Goal: Find specific page/section: Find specific page/section

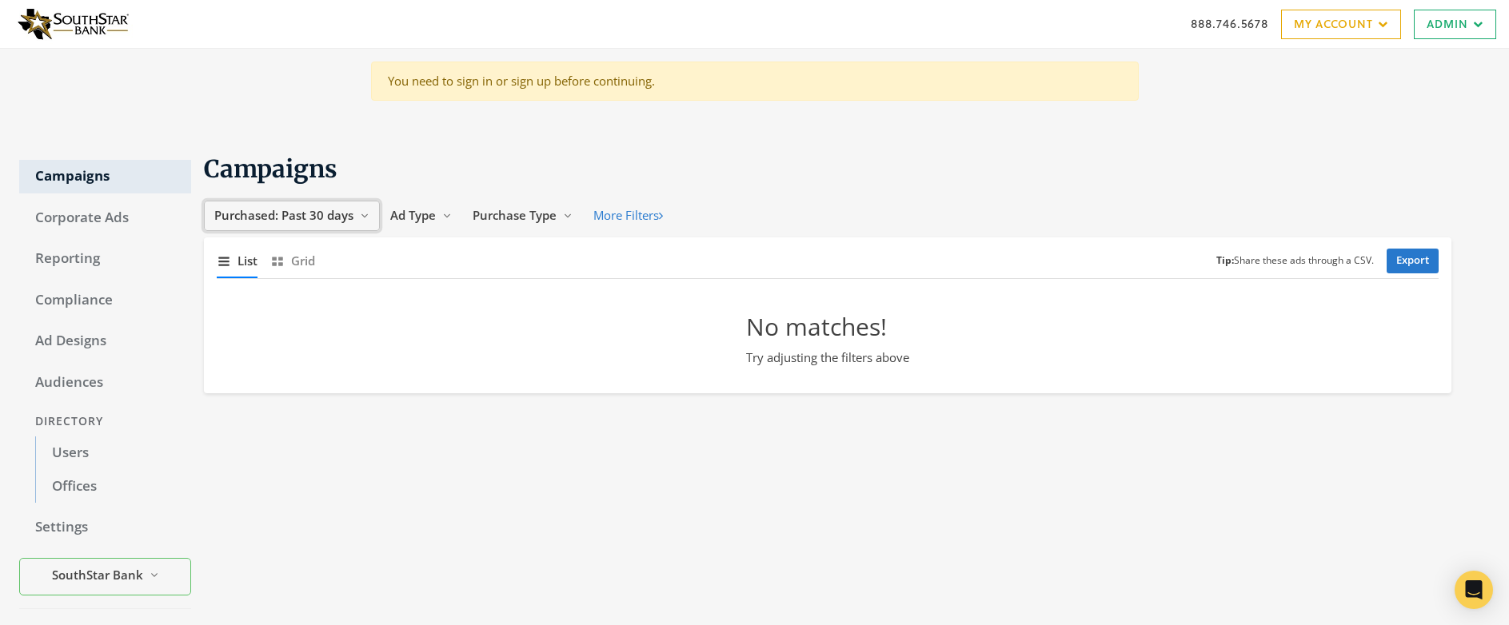
click at [296, 211] on span "Purchased: Past 30 days" at bounding box center [283, 215] width 139 height 16
click at [280, 366] on button "All Time" at bounding box center [268, 368] width 114 height 25
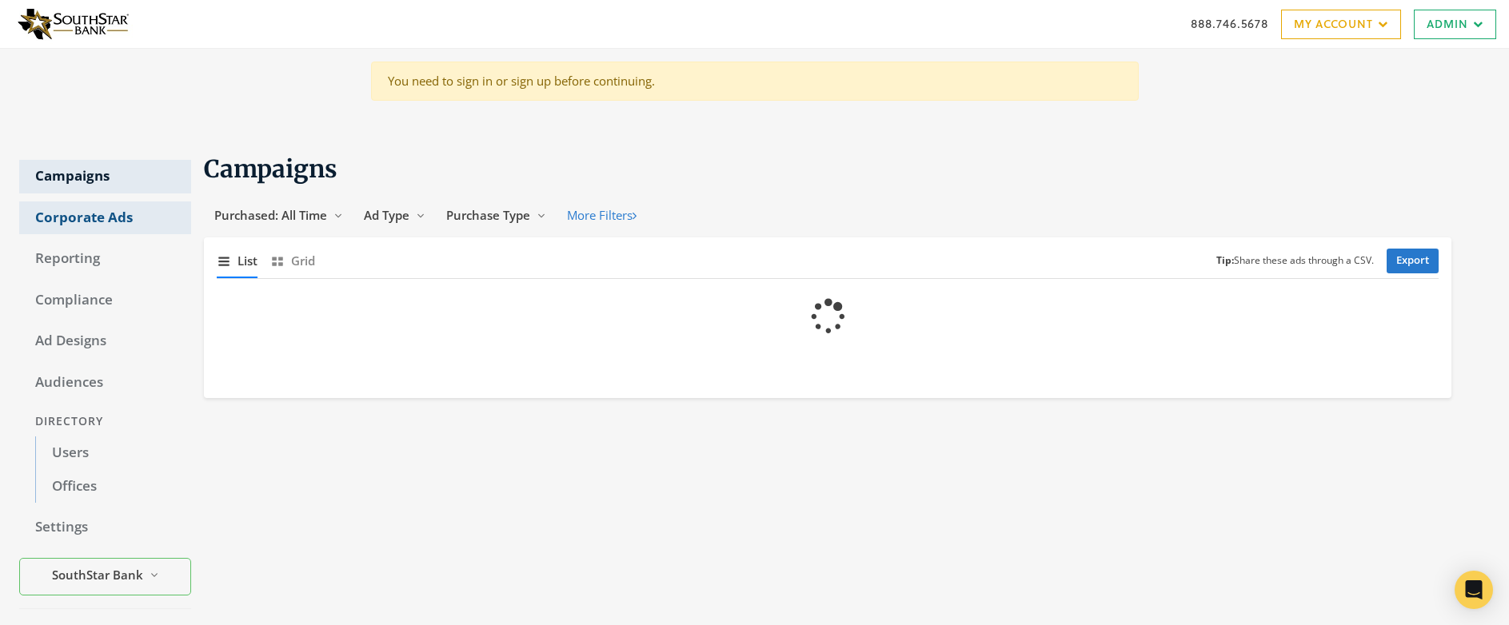
click at [102, 220] on link "Corporate Ads" at bounding box center [105, 218] width 172 height 34
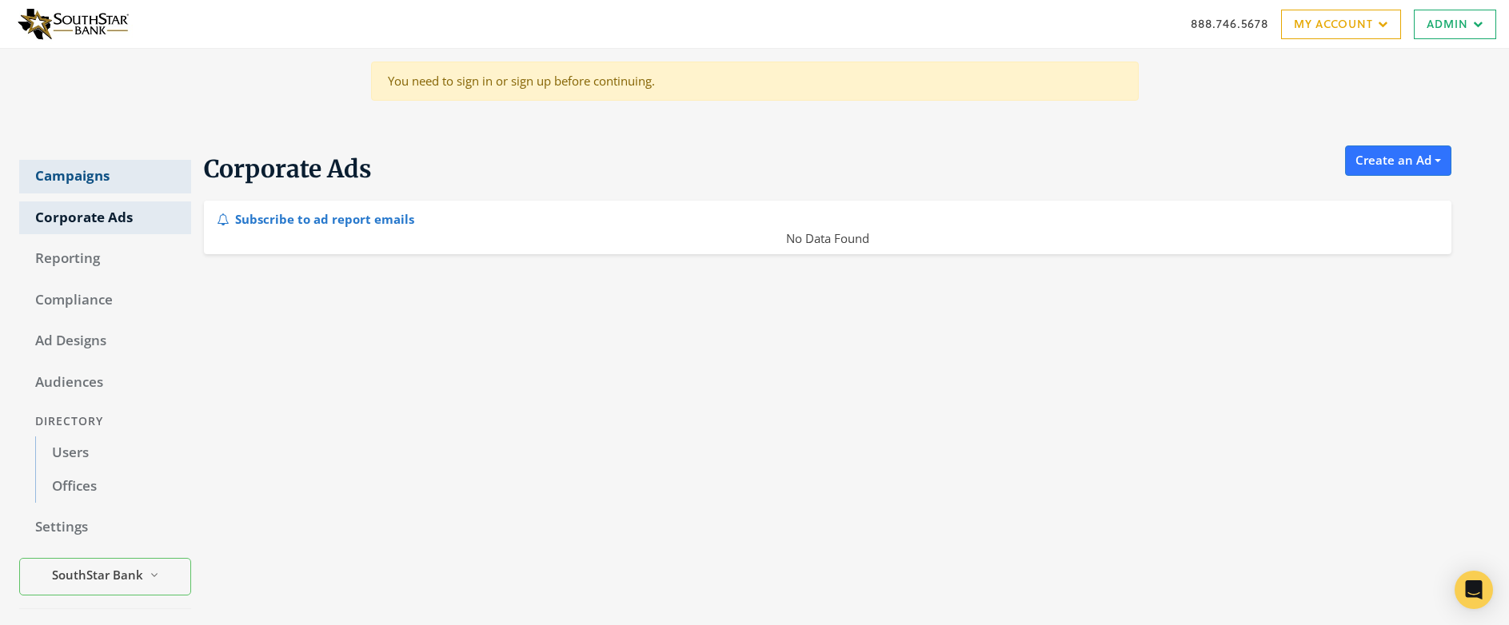
click at [80, 179] on link "Campaigns" at bounding box center [105, 177] width 172 height 34
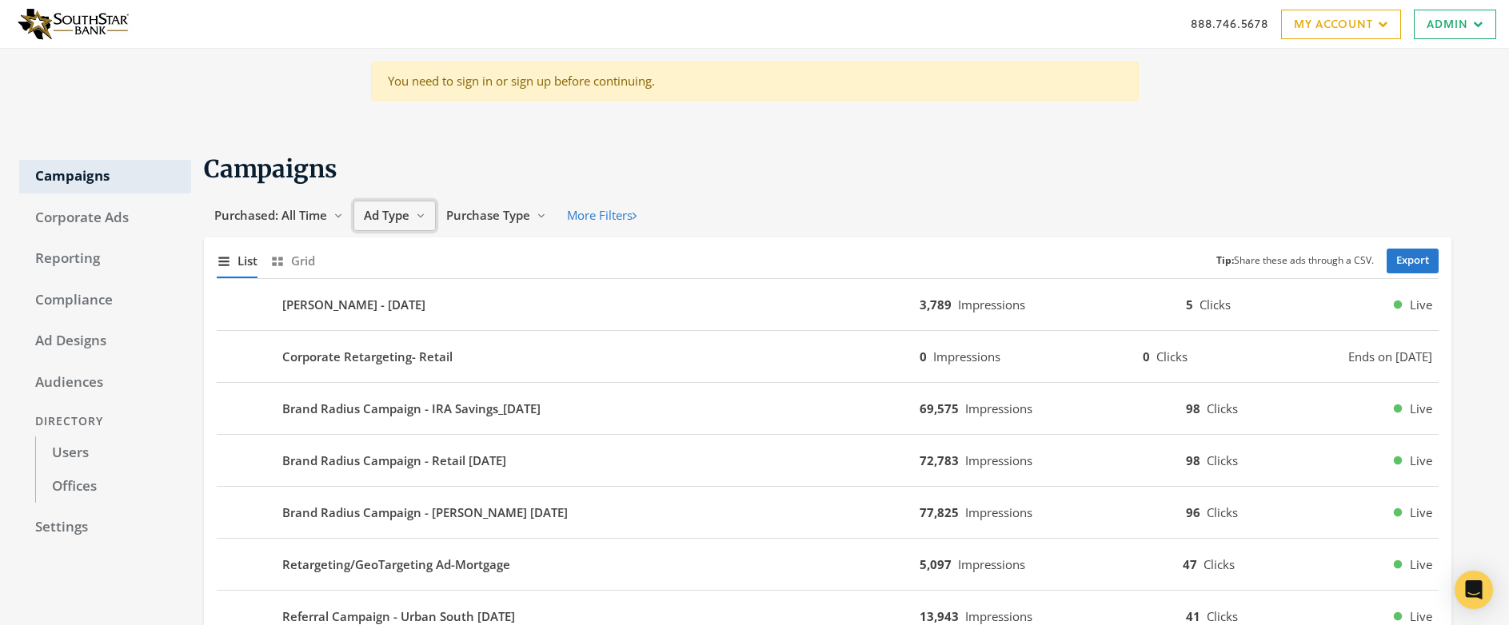
click at [399, 213] on span "Ad Type" at bounding box center [387, 215] width 46 height 16
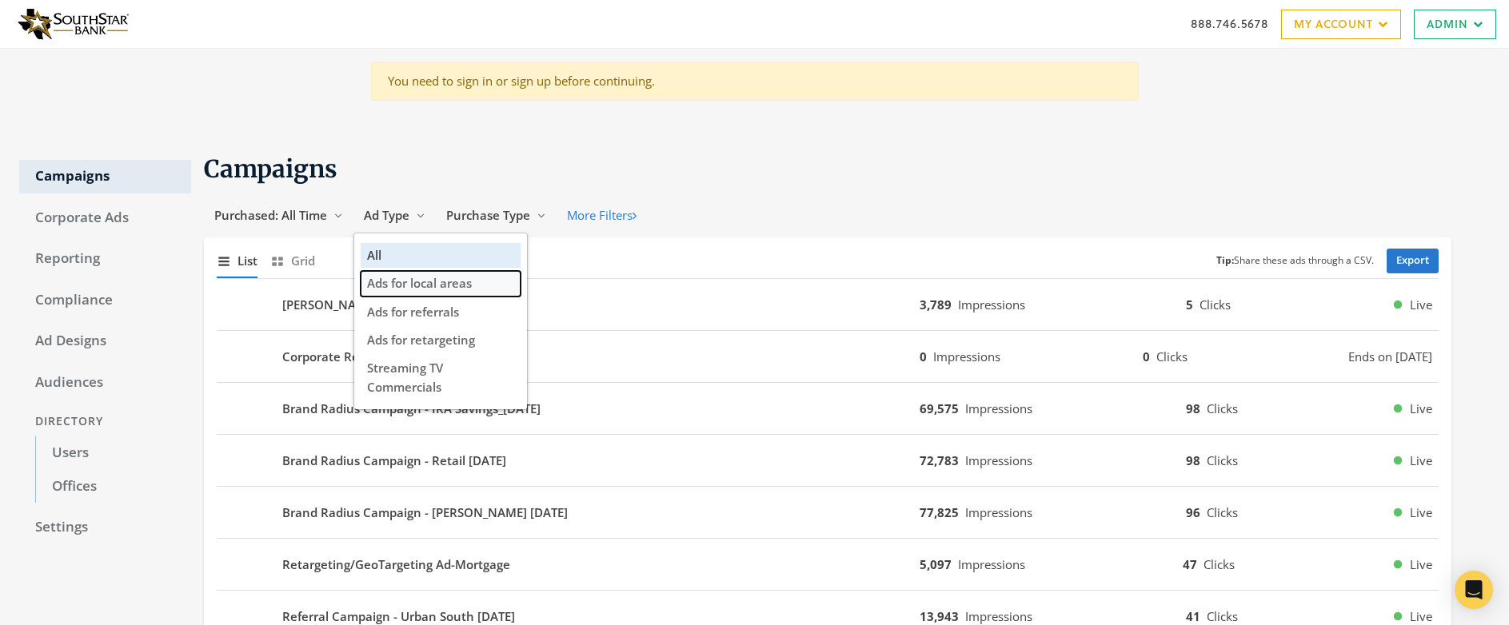
click at [447, 281] on span "Ads for local areas" at bounding box center [419, 283] width 105 height 16
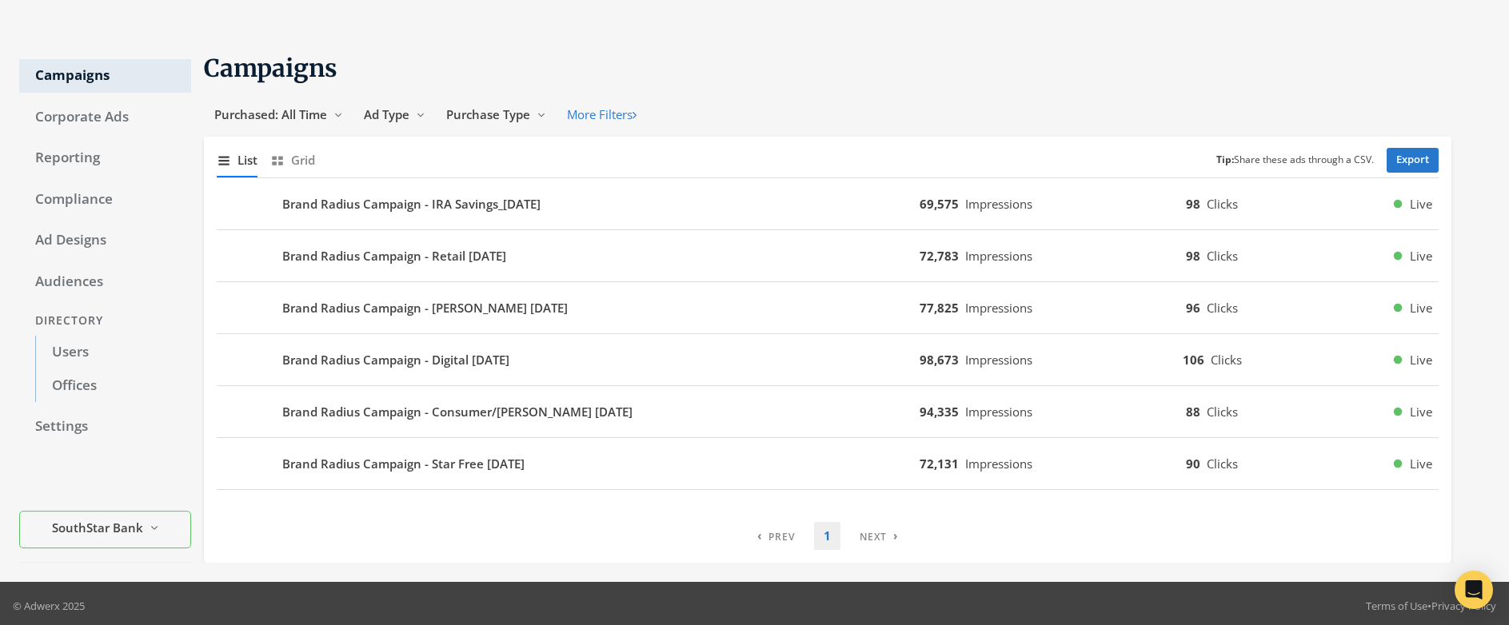
scroll to position [106, 0]
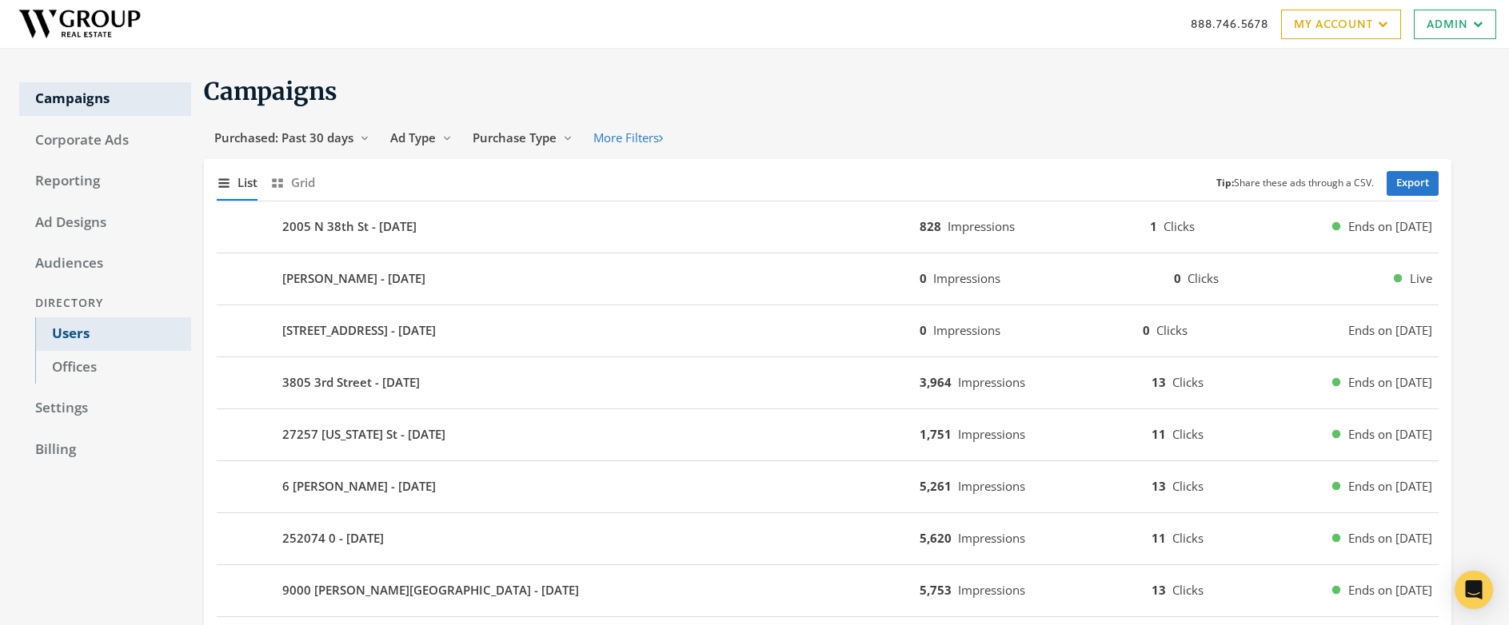
click at [75, 334] on link "Users" at bounding box center [113, 334] width 156 height 34
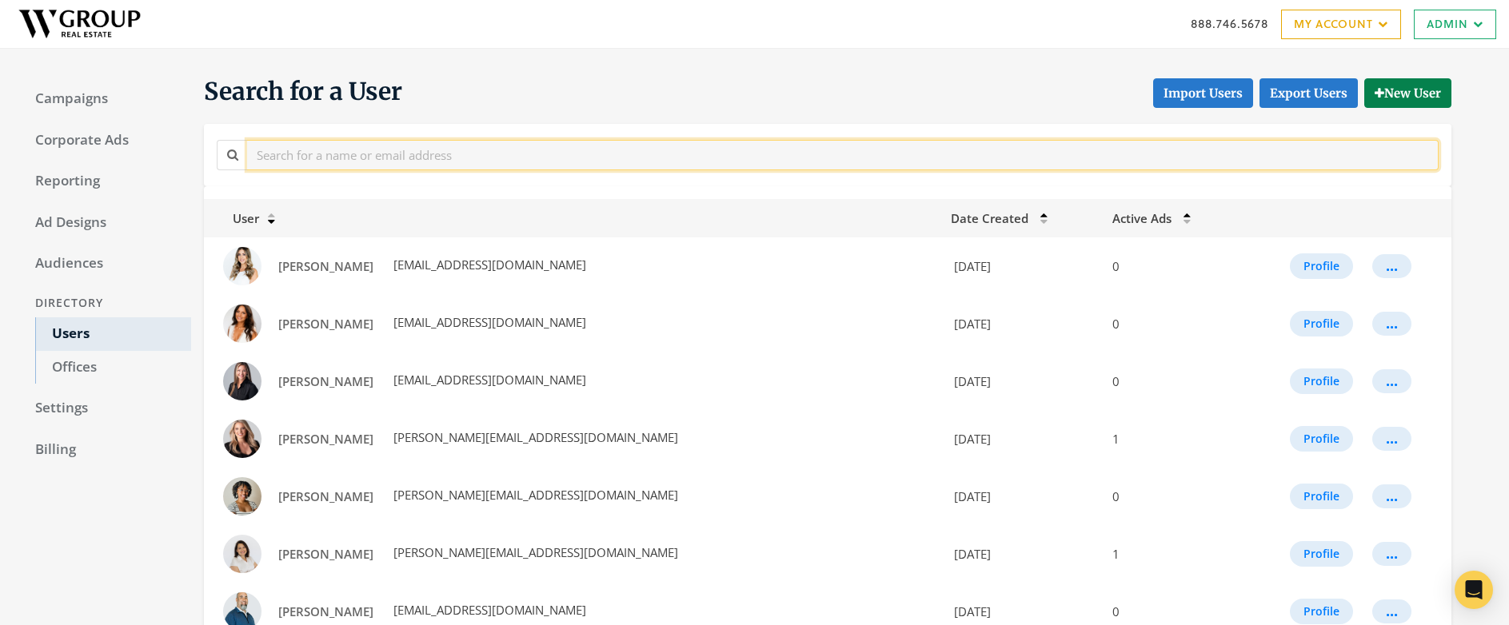
click at [381, 162] on input "text" at bounding box center [842, 155] width 1191 height 30
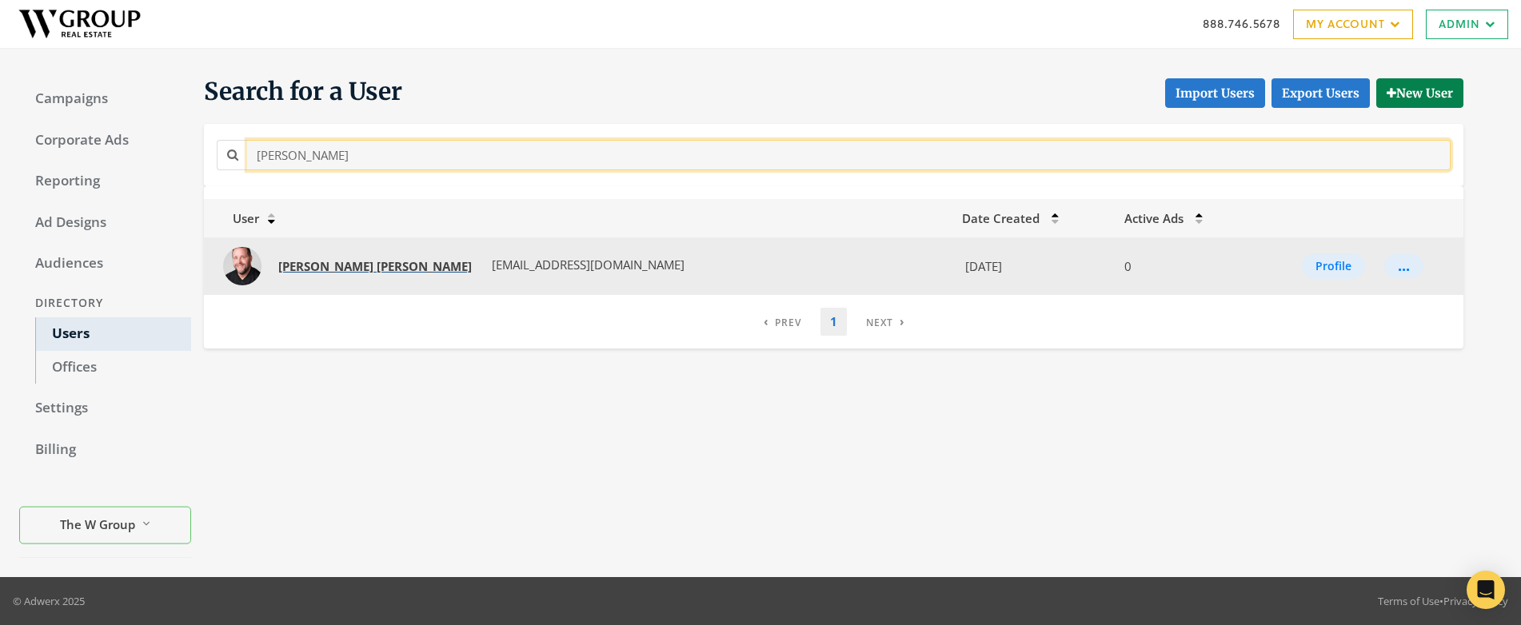
type input "rob davis"
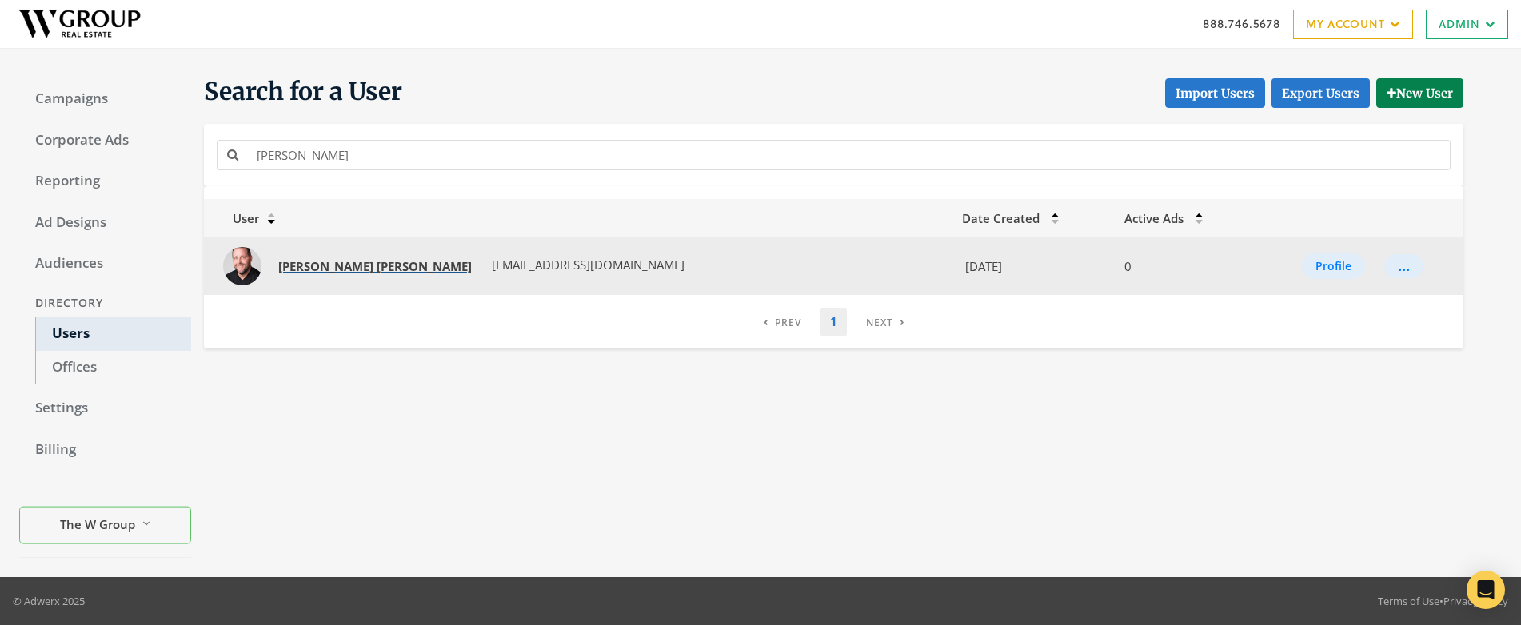
click at [285, 265] on strong "Rob" at bounding box center [325, 266] width 95 height 16
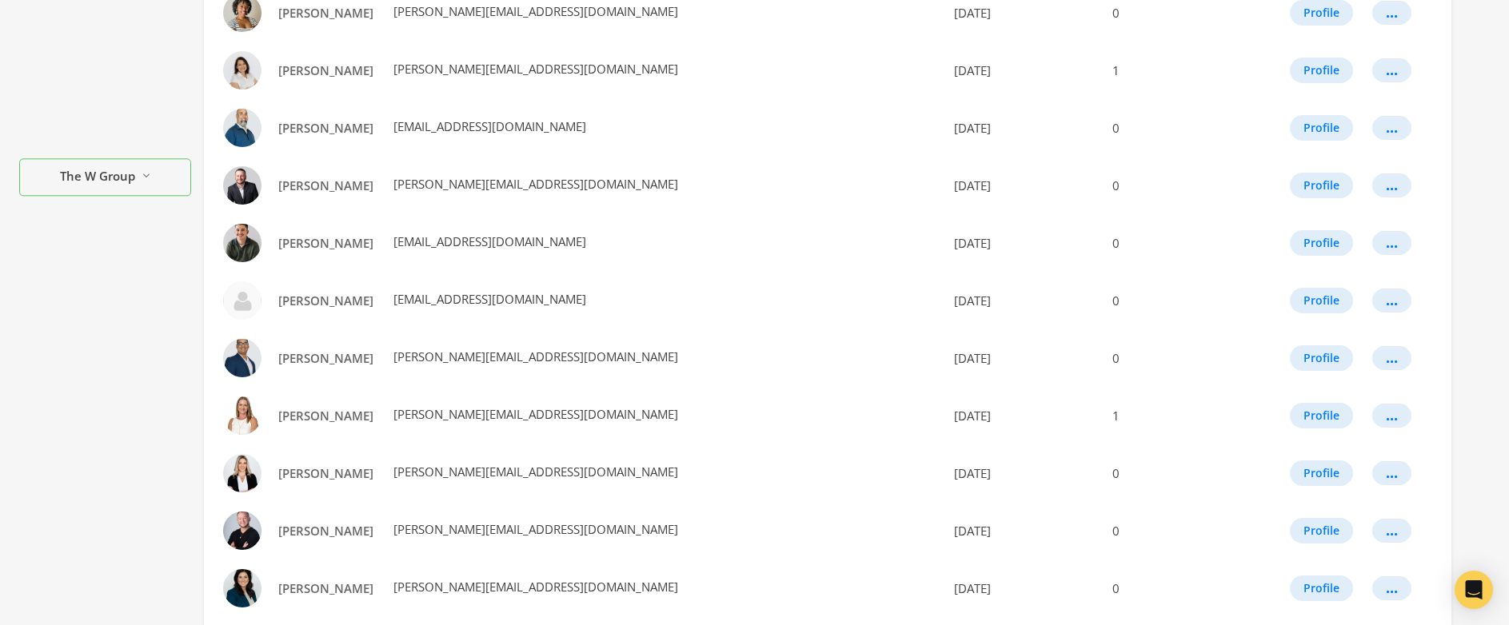
scroll to position [551, 0]
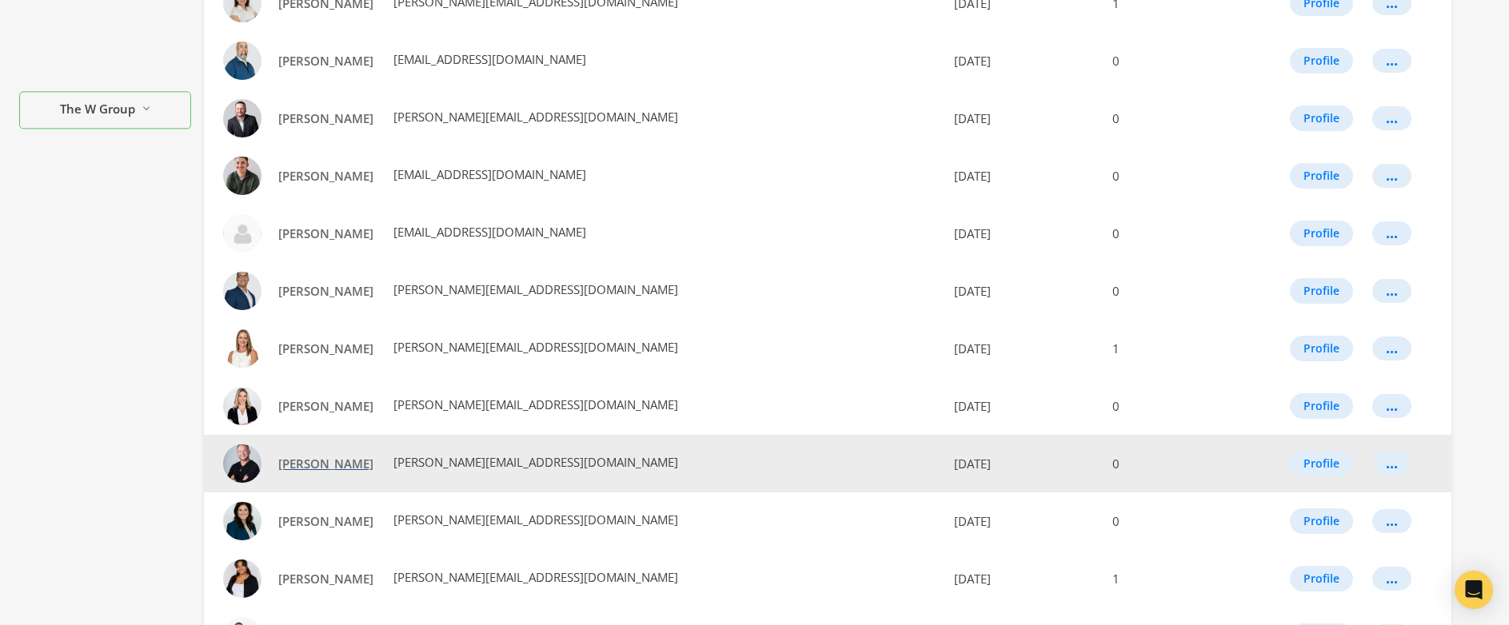
click at [307, 466] on span "Erik Henning" at bounding box center [325, 464] width 95 height 16
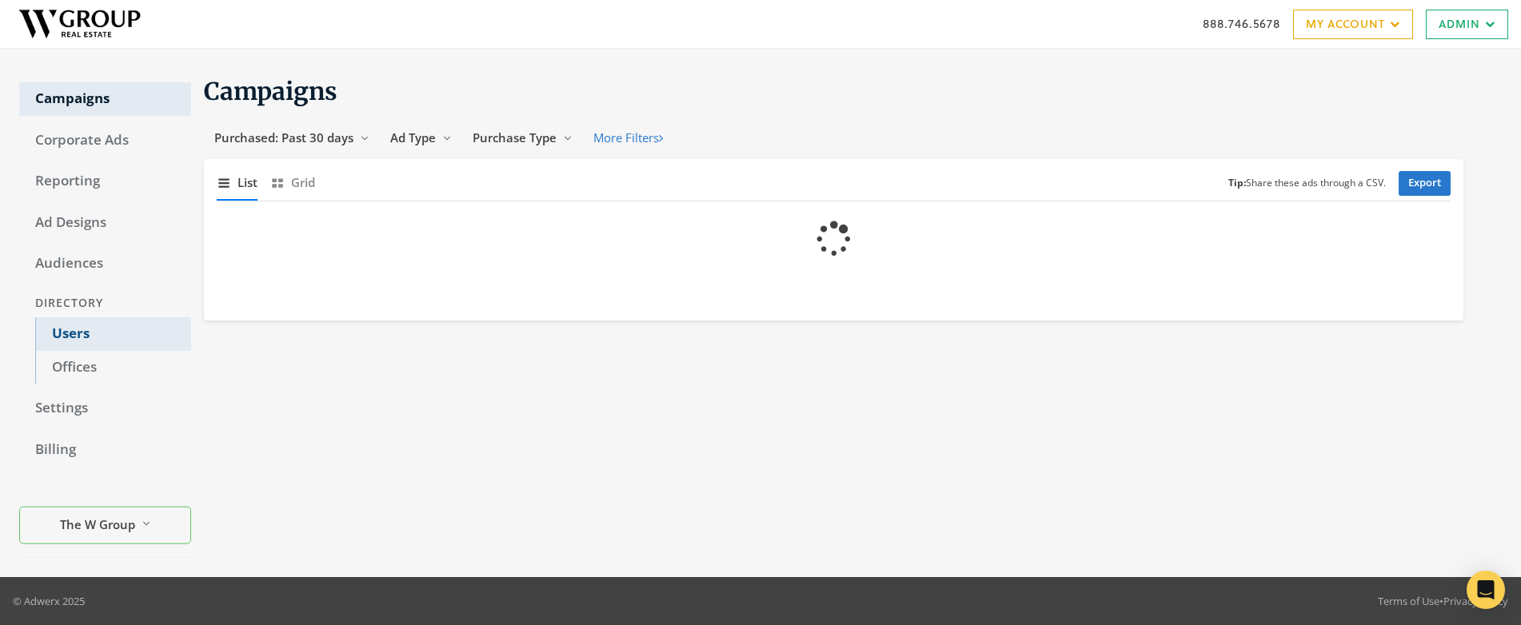
click at [67, 334] on link "Users" at bounding box center [113, 334] width 156 height 34
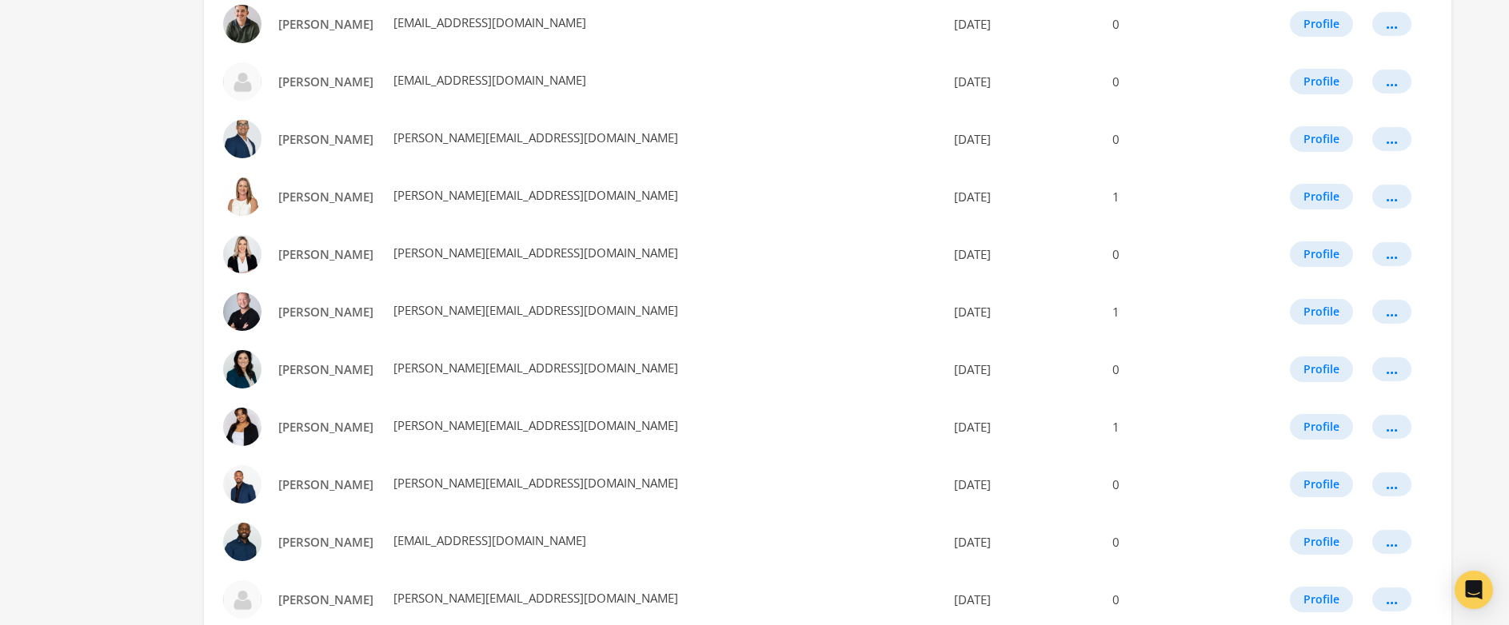
scroll to position [884, 0]
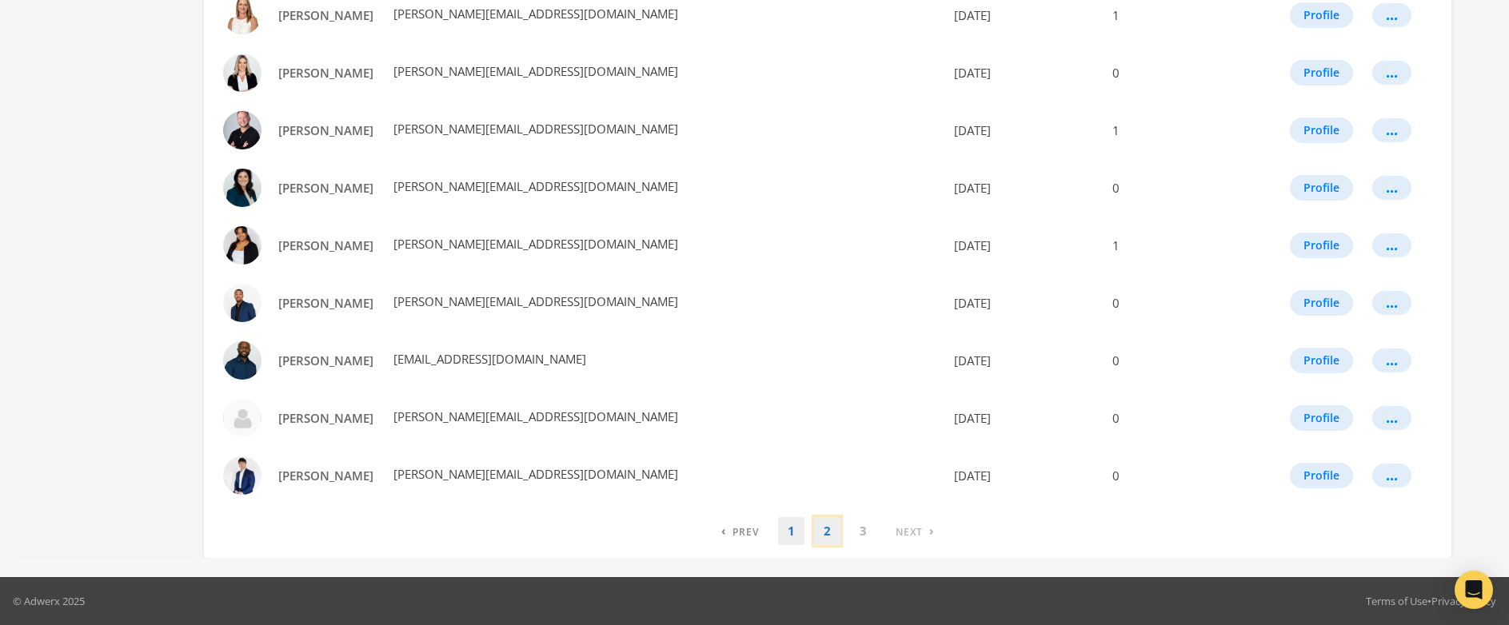
click at [828, 533] on link "2" at bounding box center [827, 531] width 26 height 28
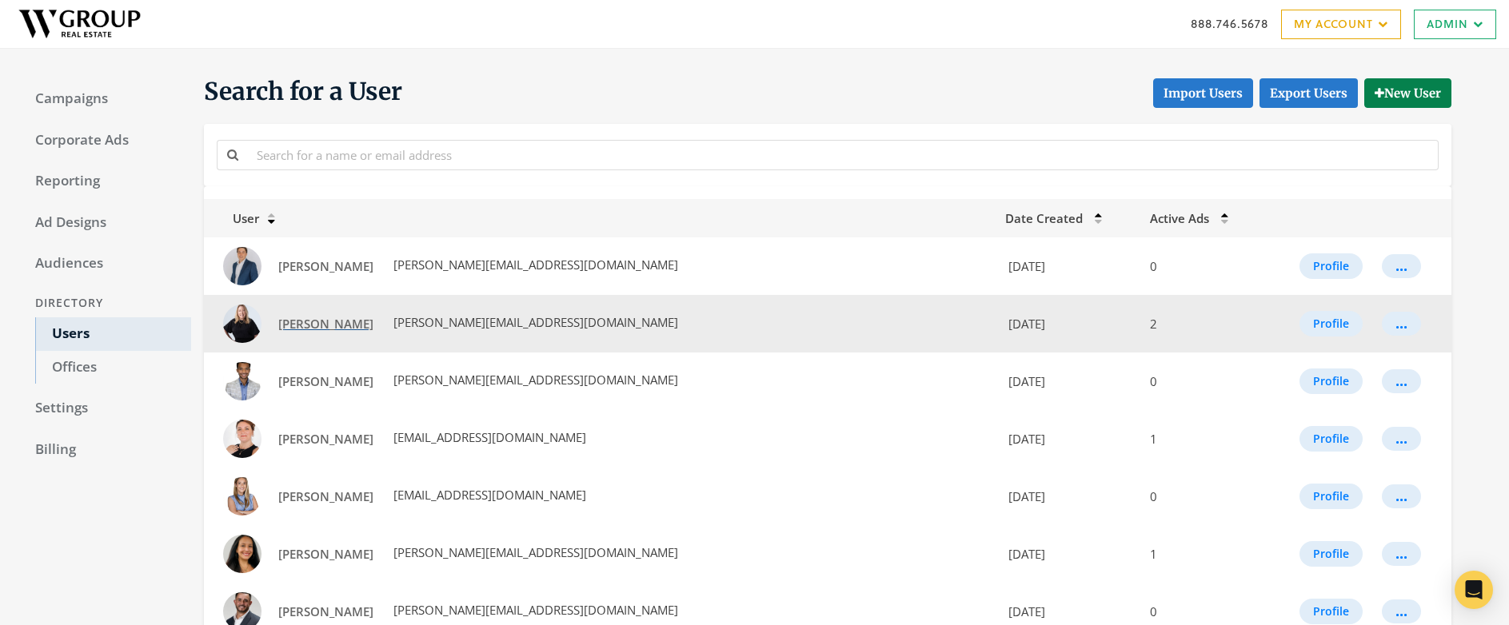
click at [329, 324] on span "[PERSON_NAME]" at bounding box center [325, 324] width 95 height 16
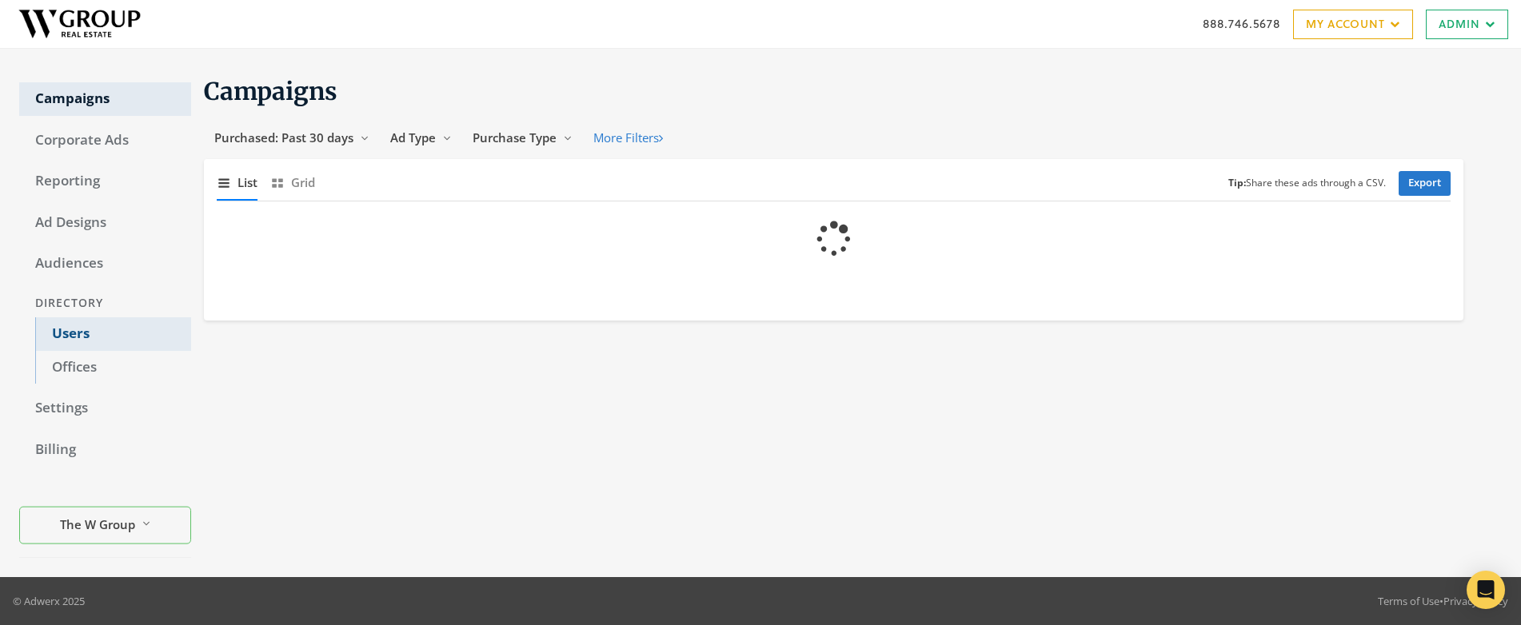
click at [74, 335] on link "Users" at bounding box center [113, 334] width 156 height 34
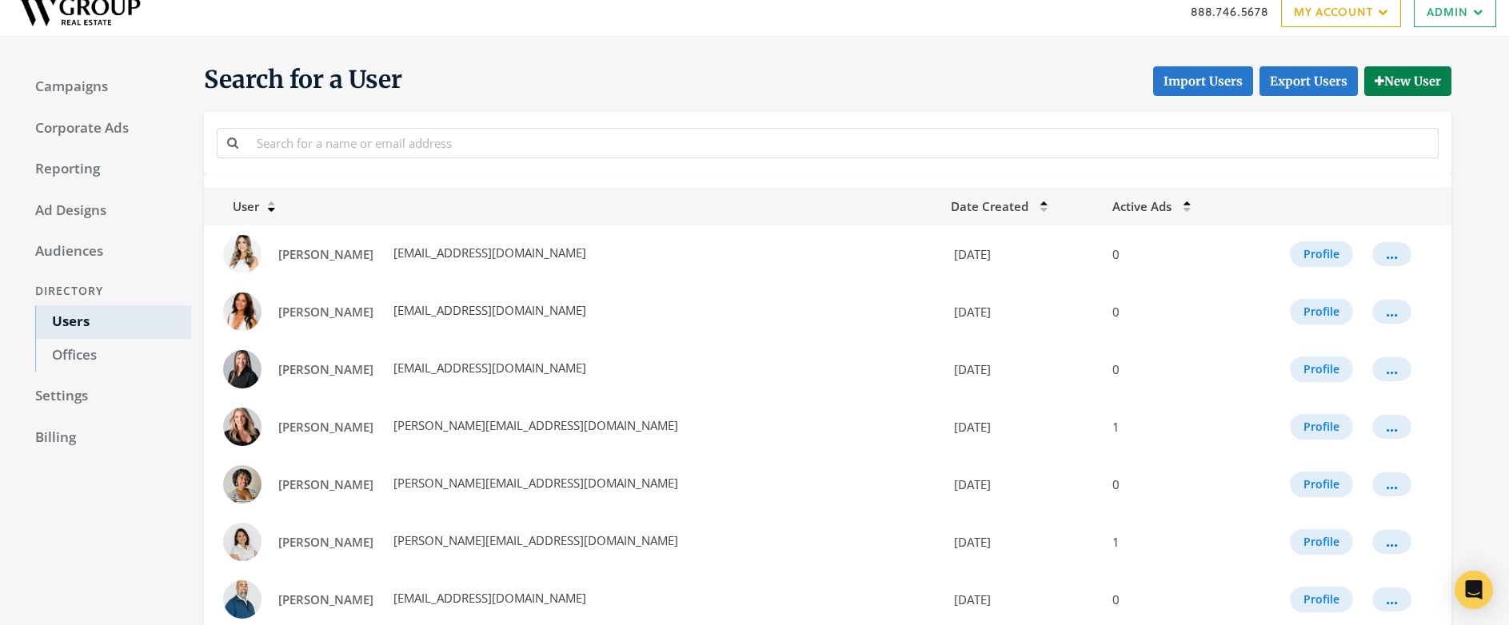
scroll to position [884, 0]
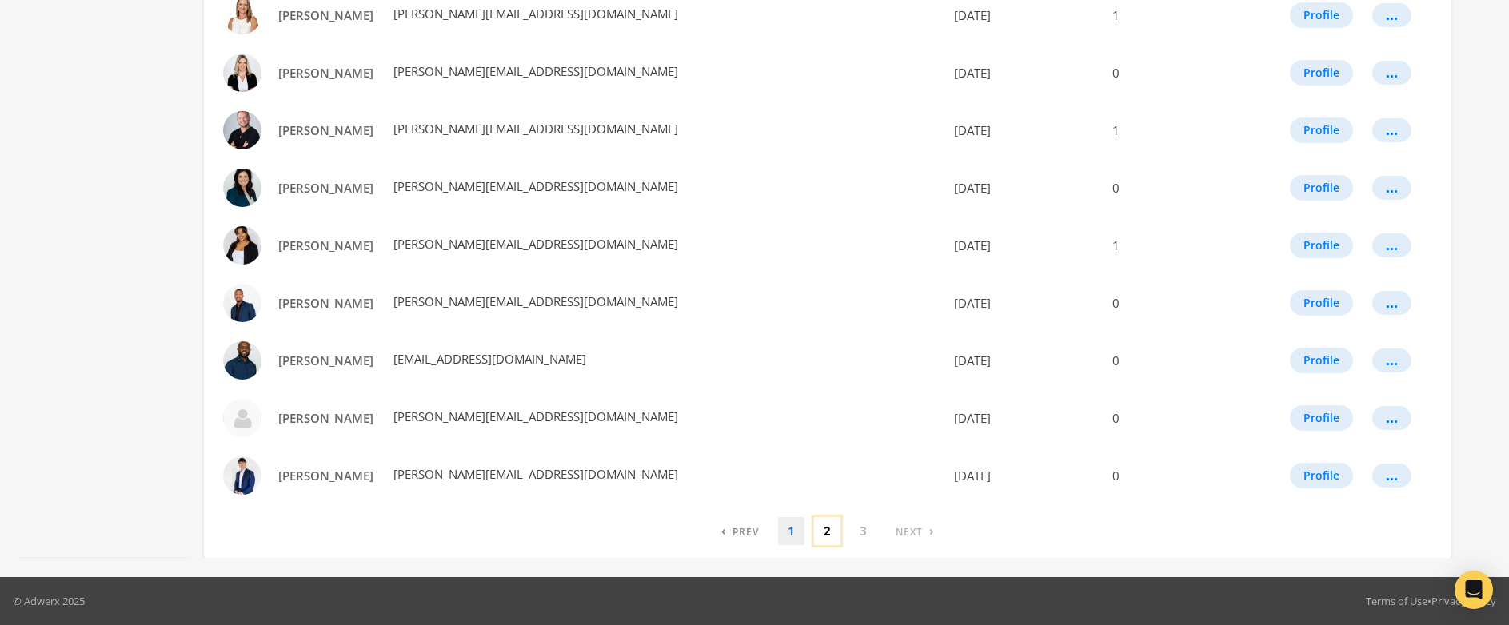
click at [824, 537] on link "2" at bounding box center [827, 531] width 26 height 28
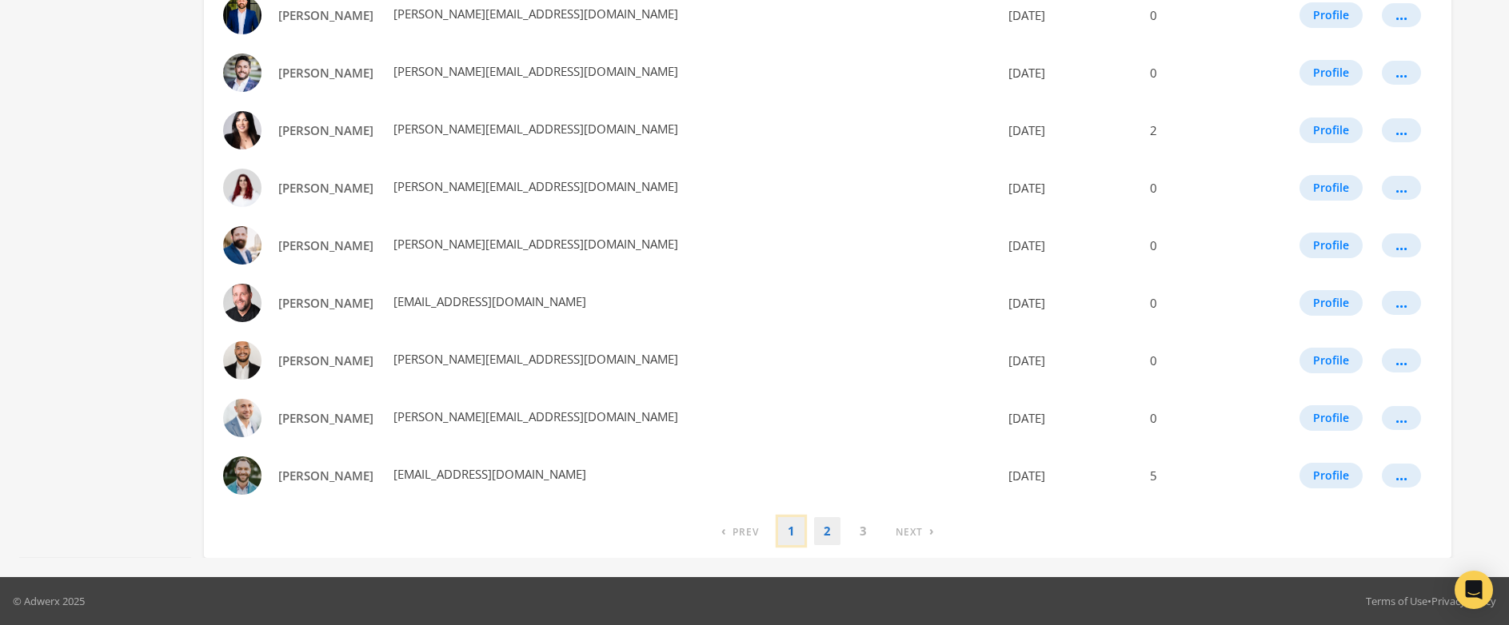
click at [792, 535] on link "1" at bounding box center [791, 531] width 26 height 28
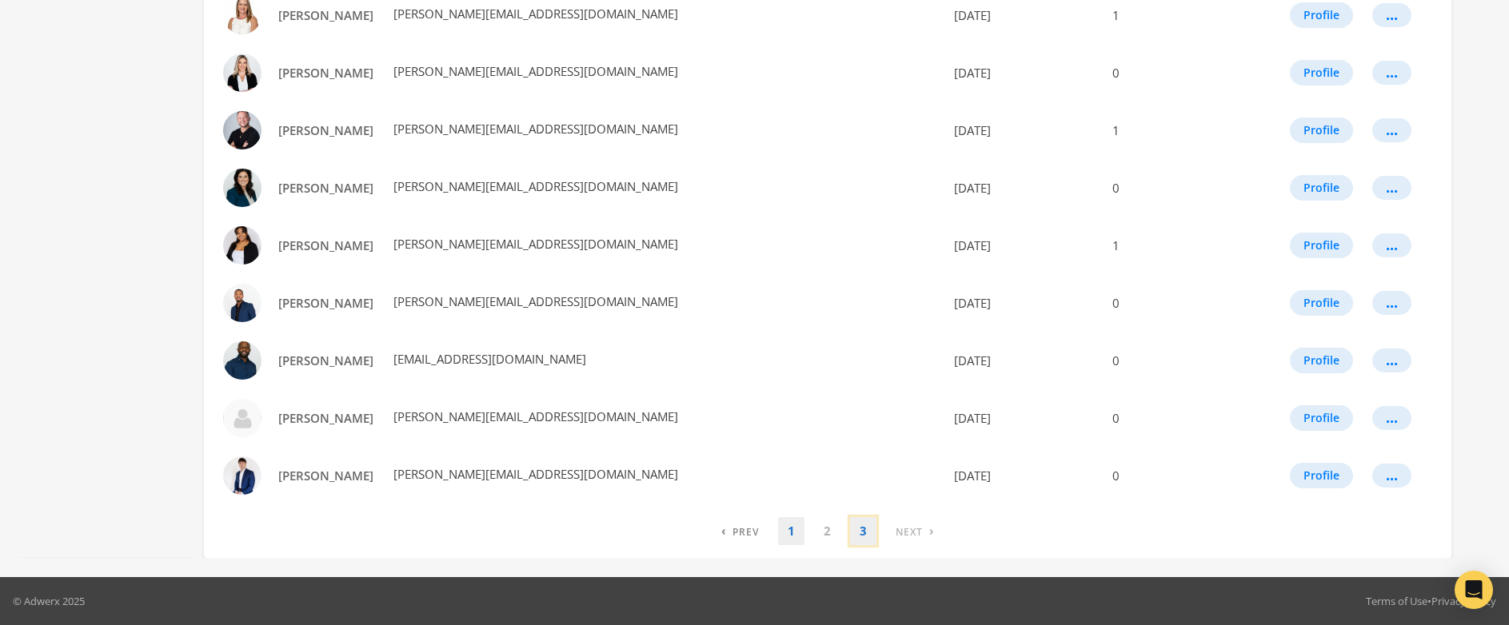
click at [862, 534] on link "3" at bounding box center [863, 531] width 26 height 28
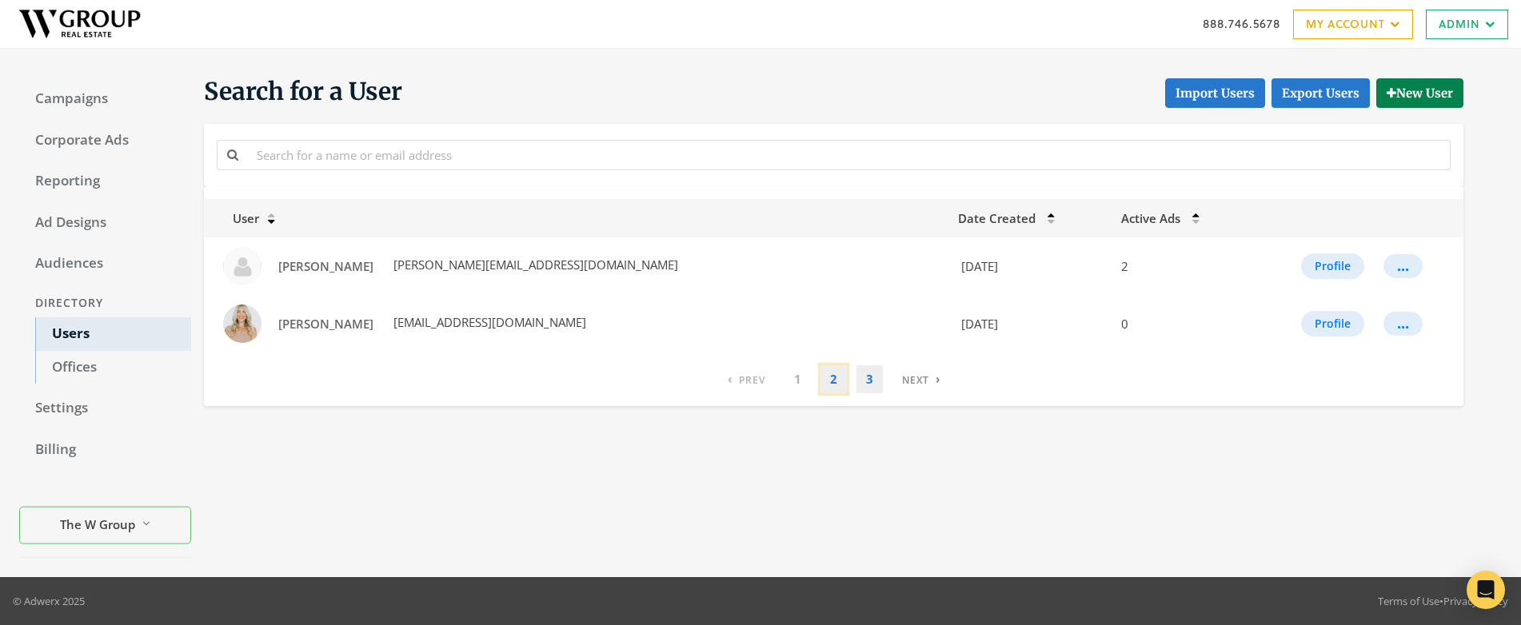
click at [836, 381] on link "2" at bounding box center [833, 379] width 26 height 28
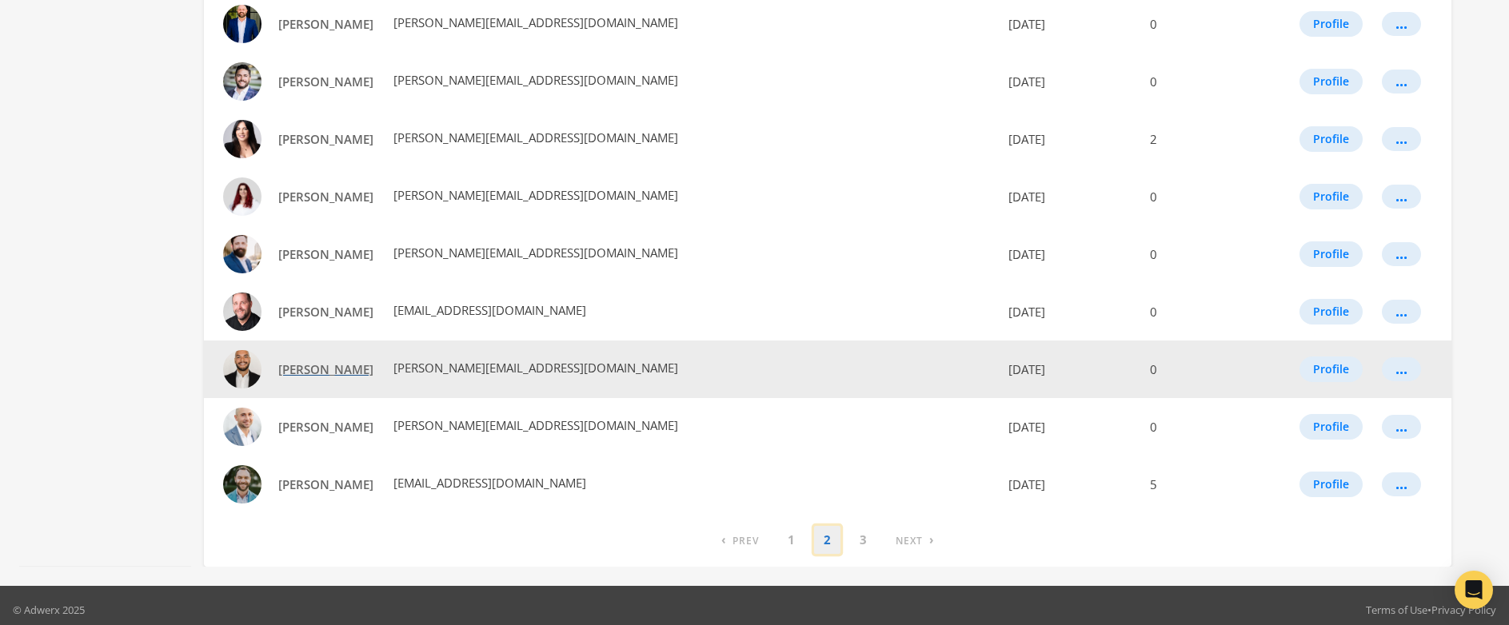
scroll to position [807, 0]
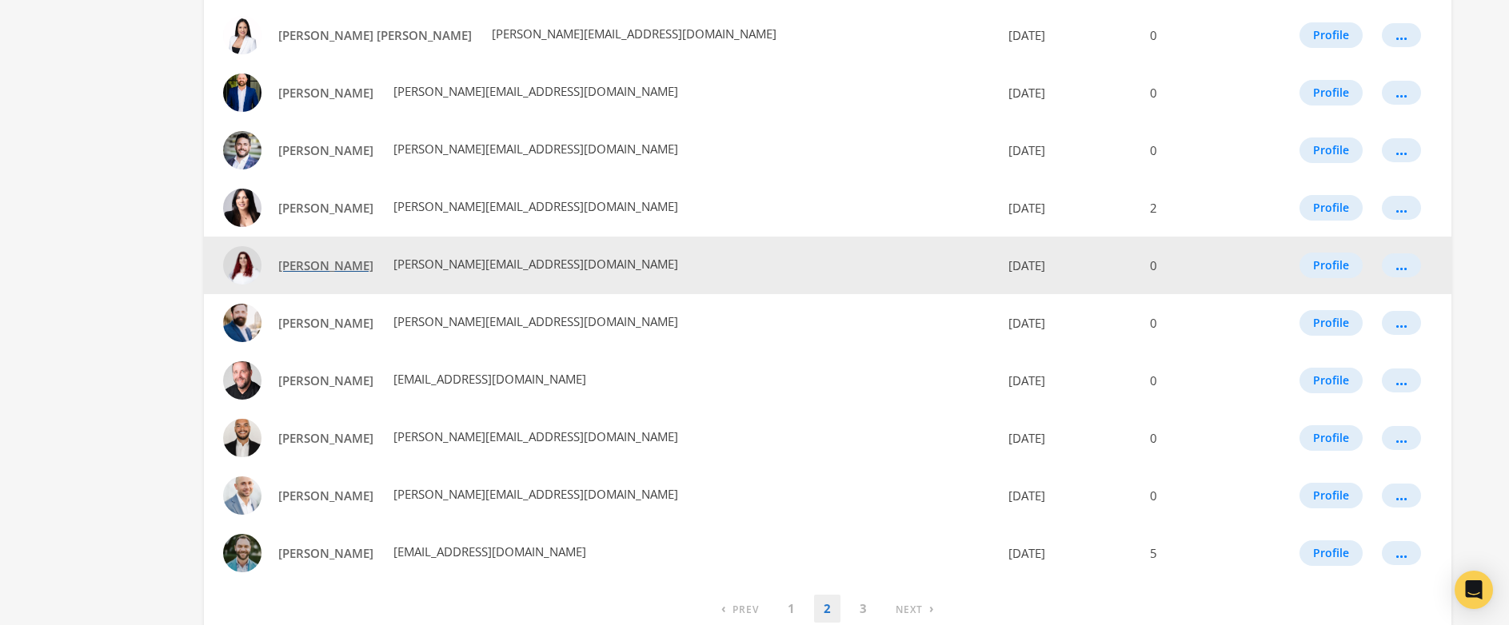
click at [301, 272] on span "[PERSON_NAME]" at bounding box center [325, 265] width 95 height 16
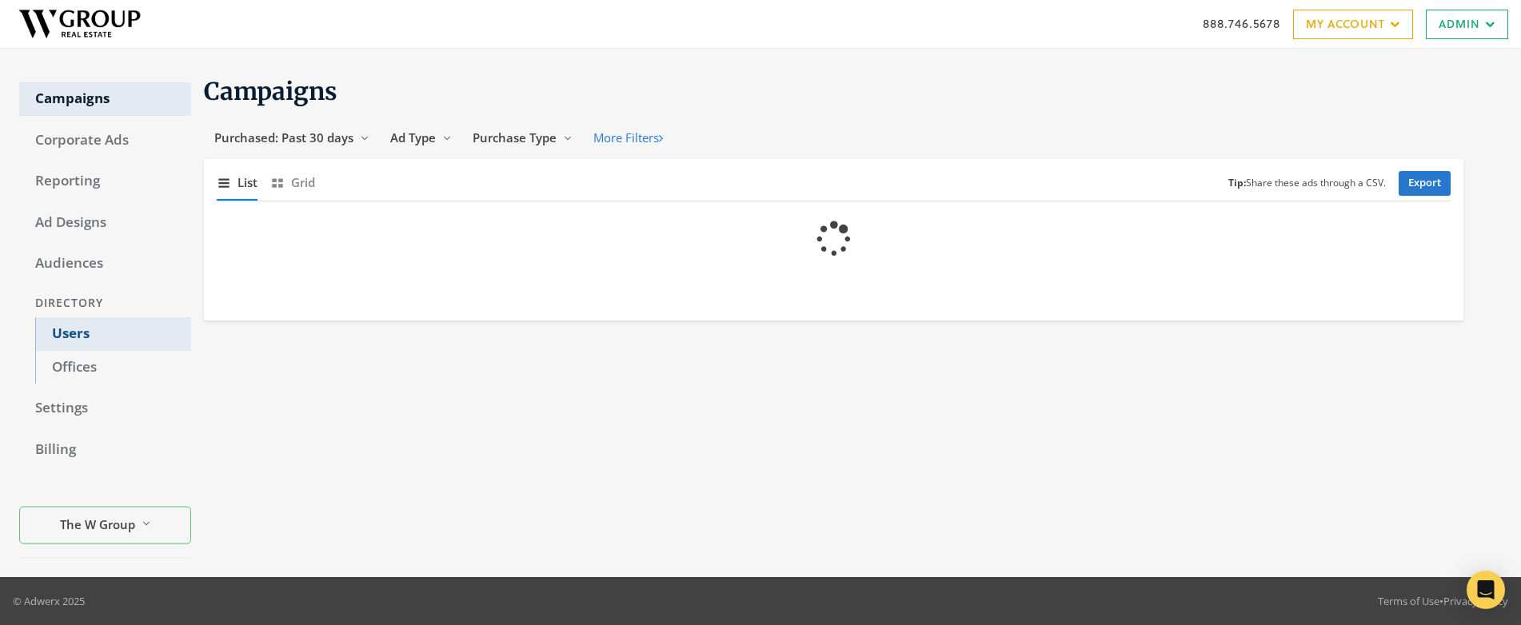
click at [75, 334] on link "Users" at bounding box center [113, 334] width 156 height 34
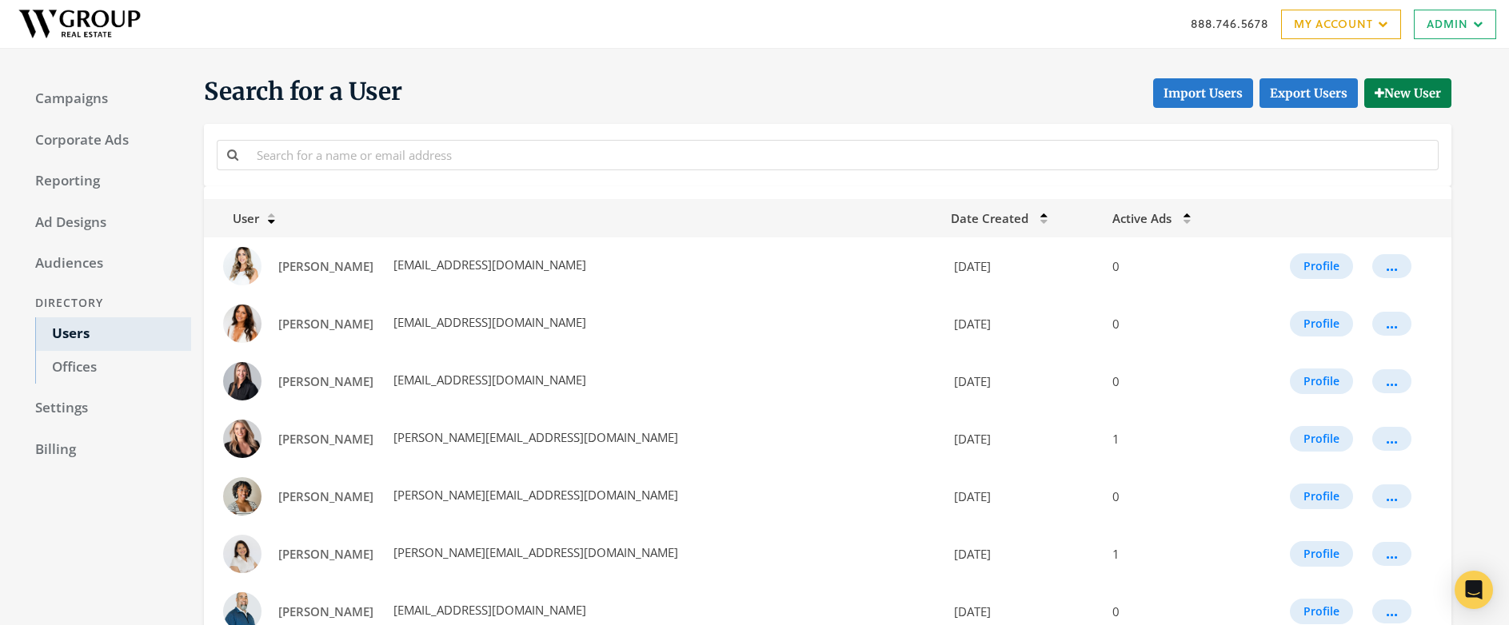
scroll to position [884, 0]
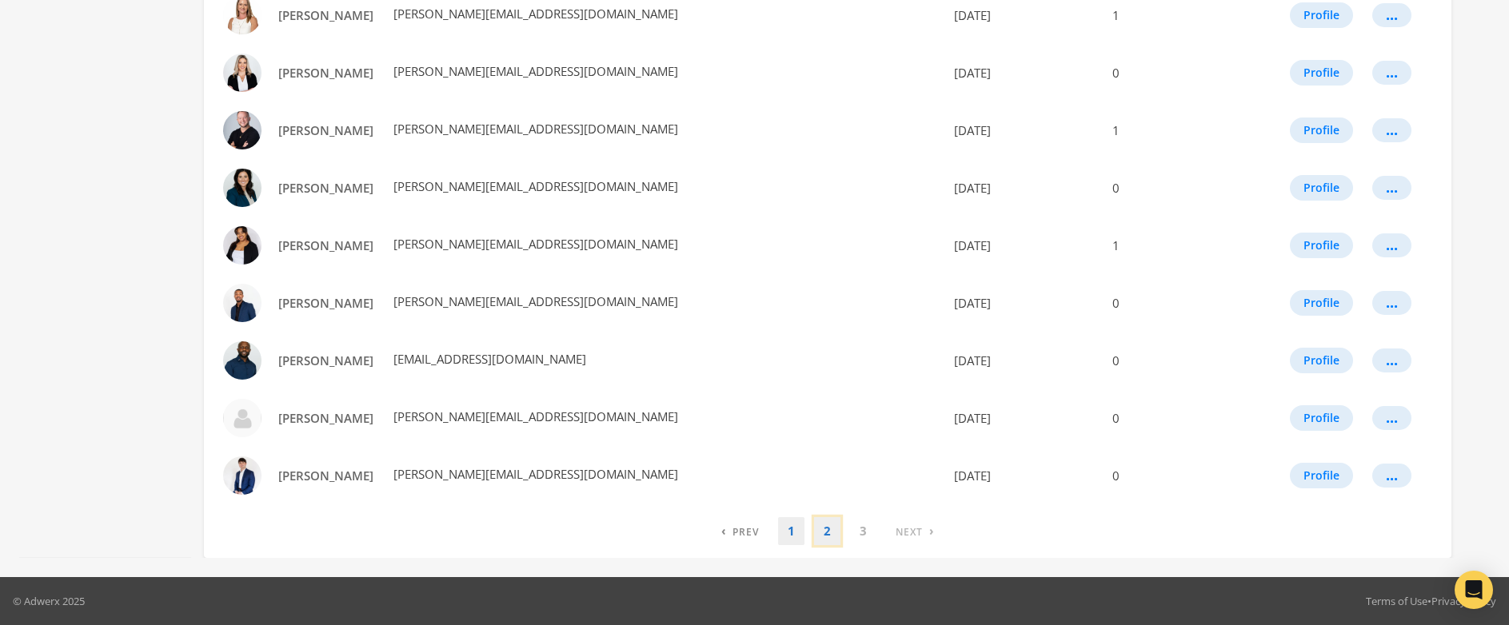
click at [819, 536] on link "2" at bounding box center [827, 531] width 26 height 28
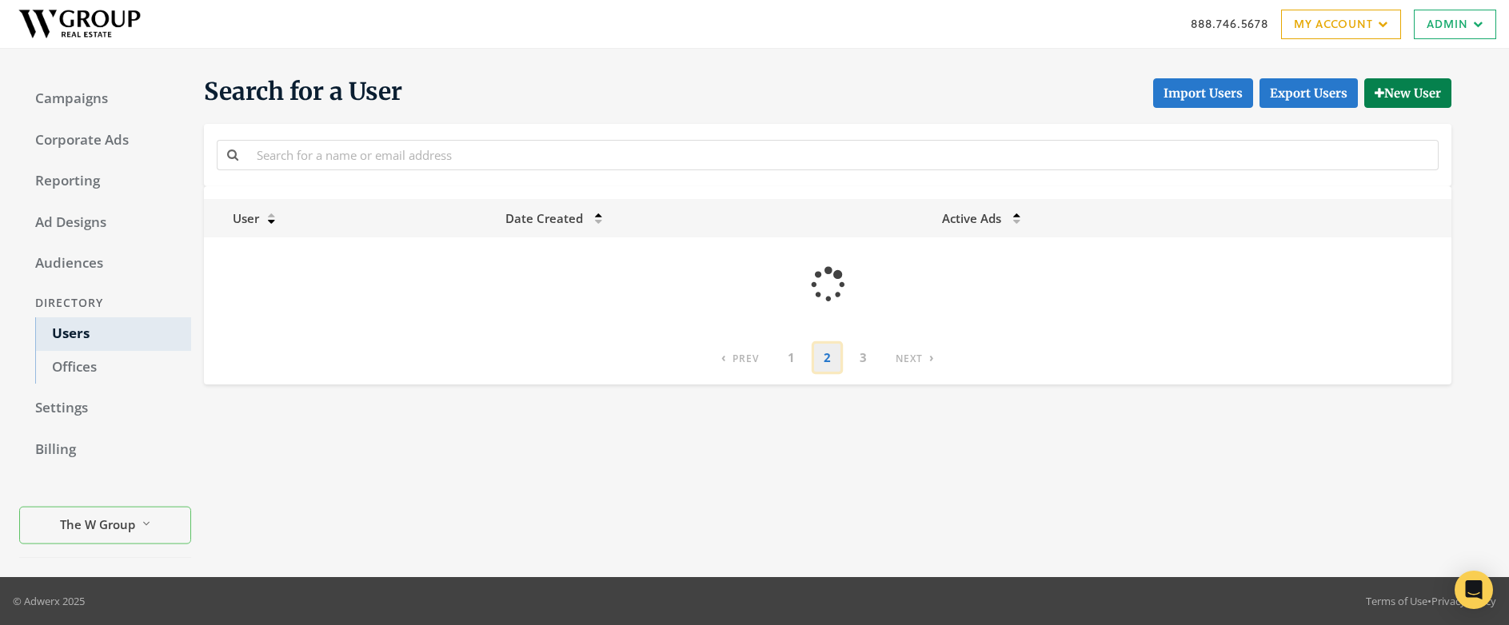
scroll to position [0, 0]
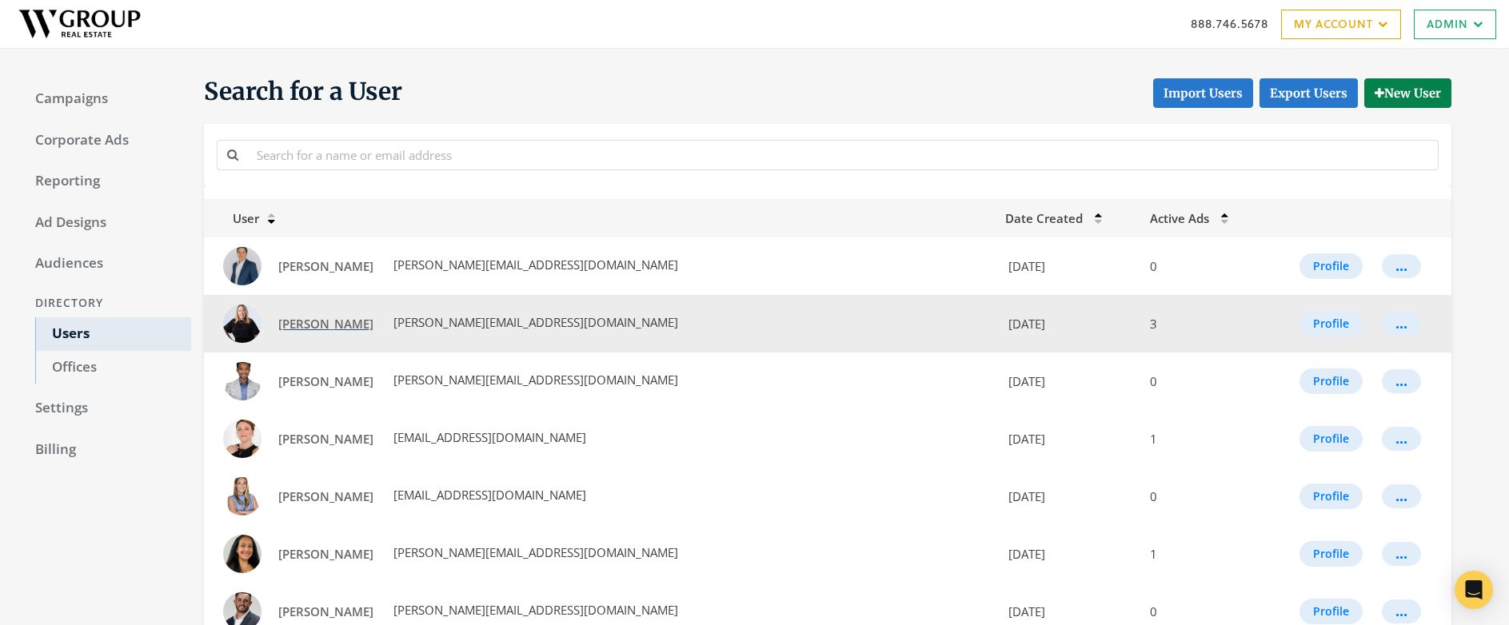
click at [314, 323] on span "[PERSON_NAME]" at bounding box center [325, 324] width 95 height 16
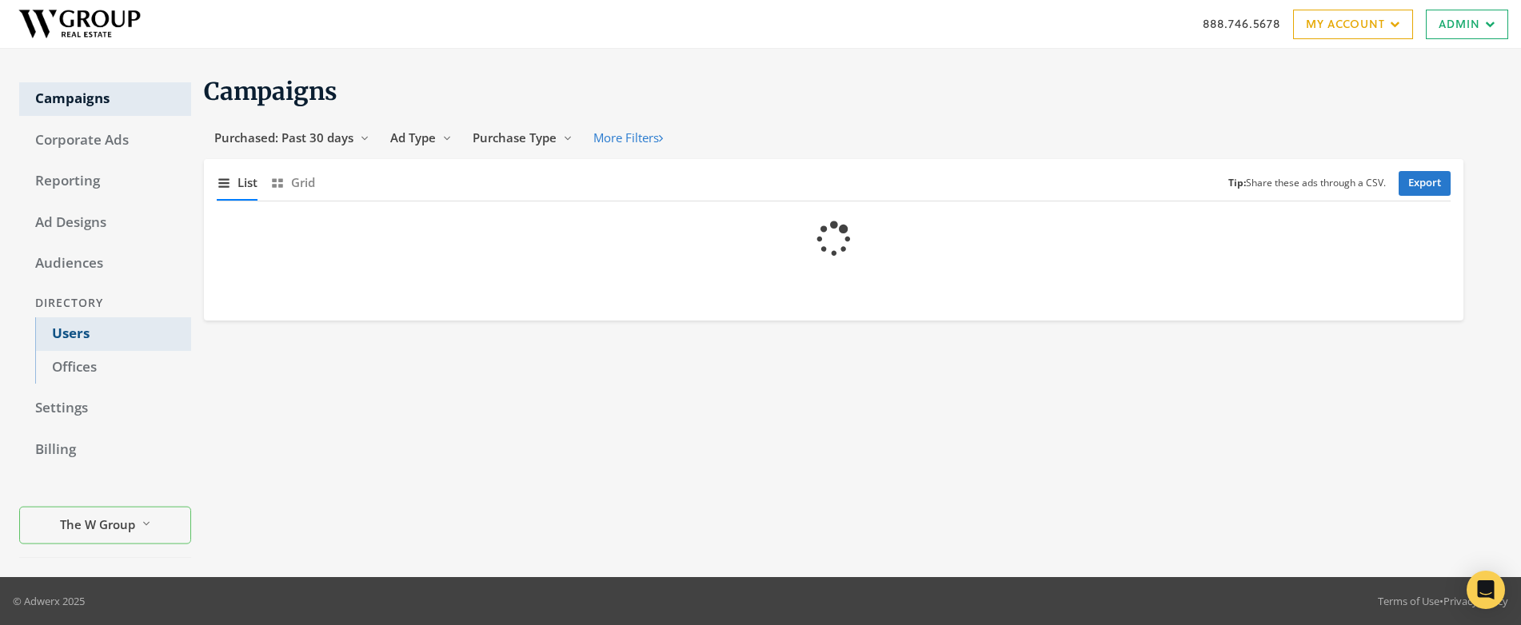
click at [76, 334] on link "Users" at bounding box center [113, 334] width 156 height 34
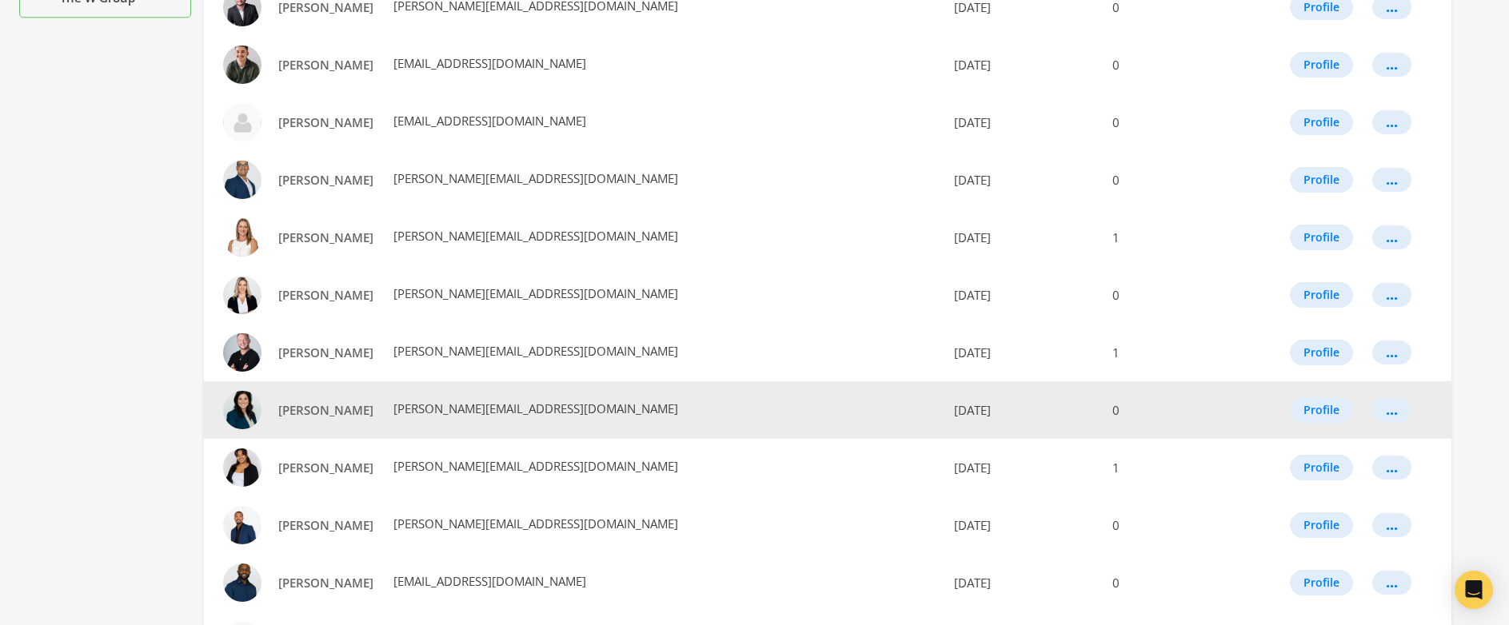
scroll to position [884, 0]
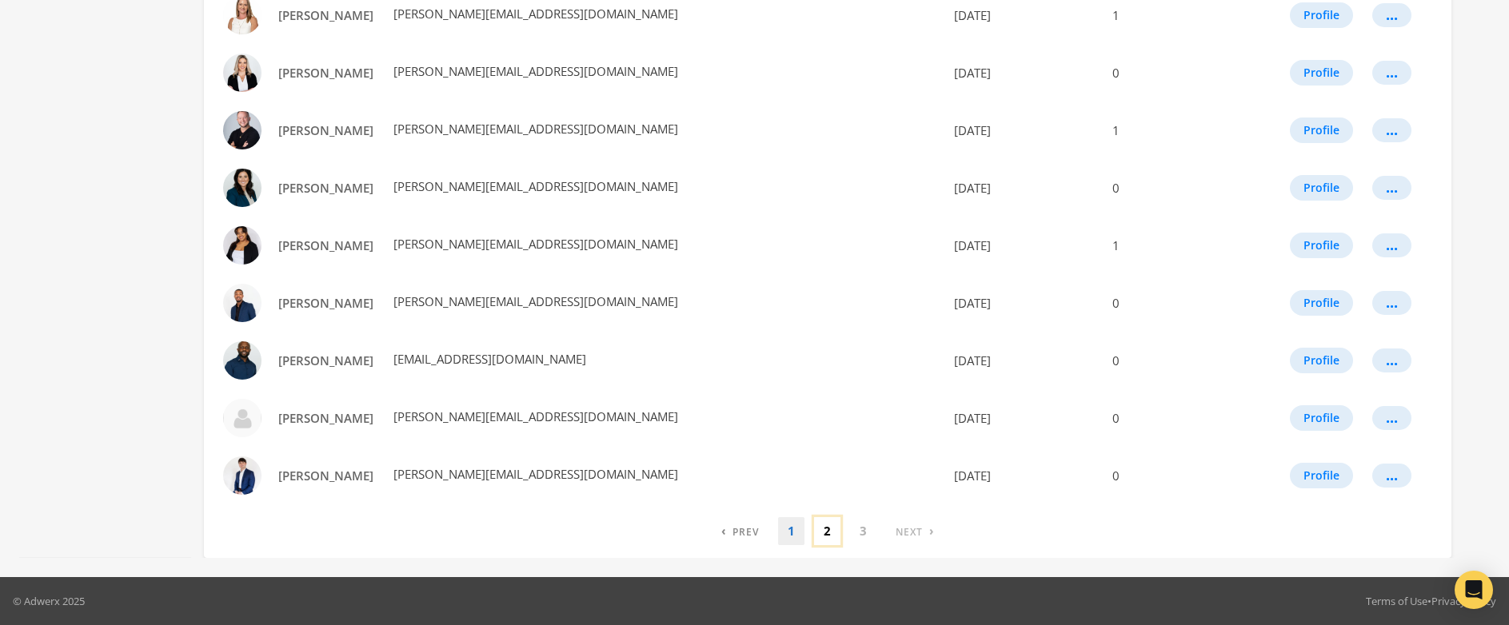
click at [825, 531] on link "2" at bounding box center [827, 531] width 26 height 28
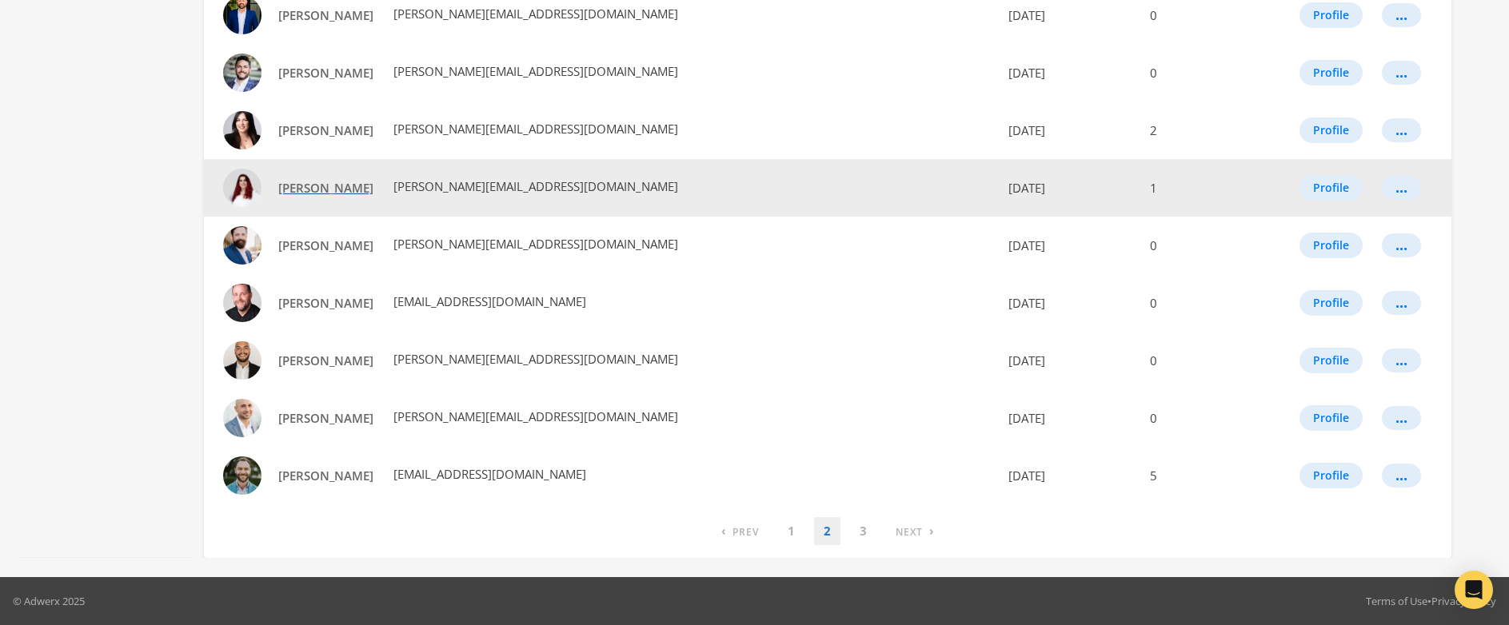
click at [312, 201] on link "[PERSON_NAME]" at bounding box center [326, 189] width 116 height 30
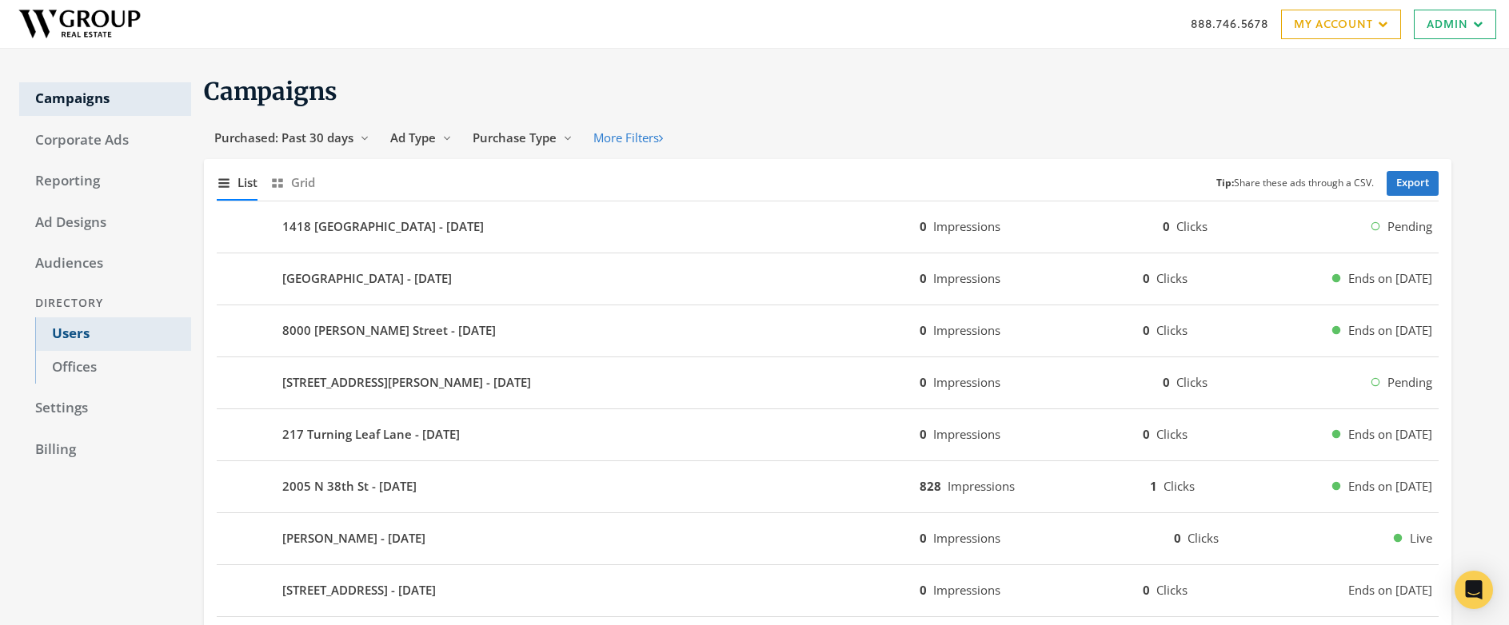
click at [75, 330] on link "Users" at bounding box center [113, 334] width 156 height 34
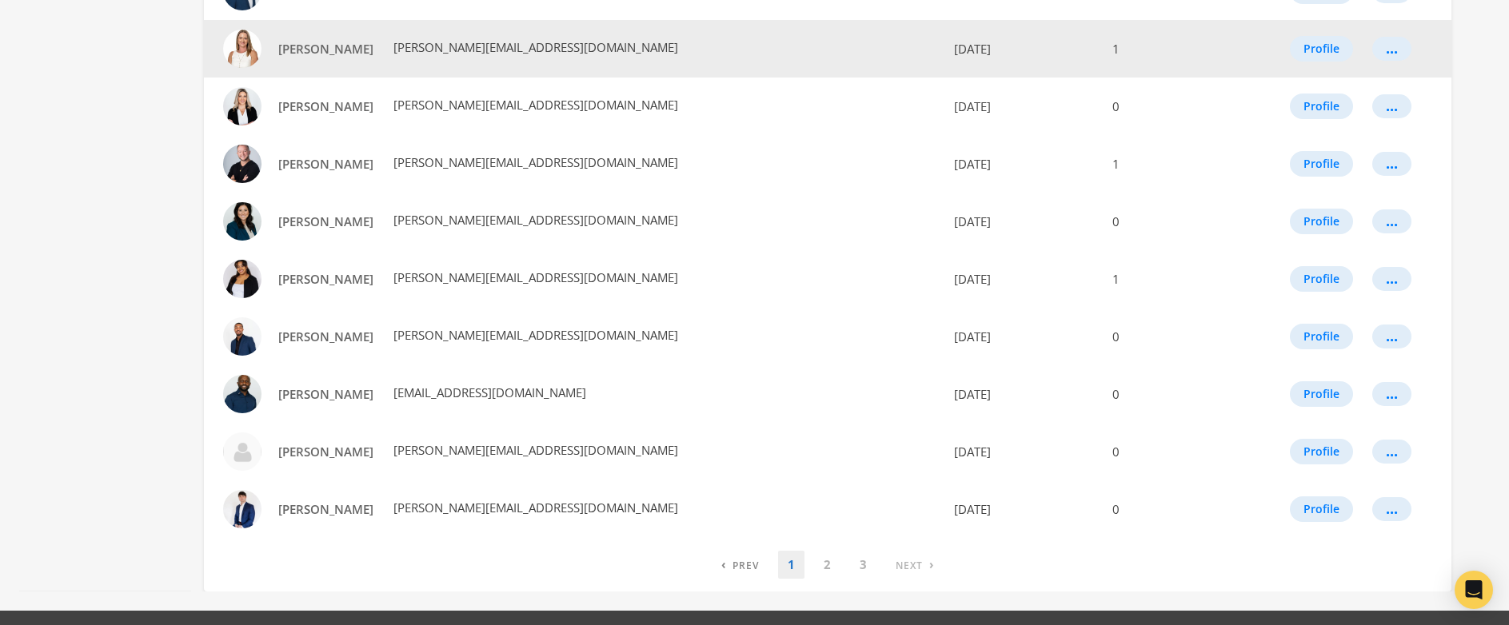
scroll to position [884, 0]
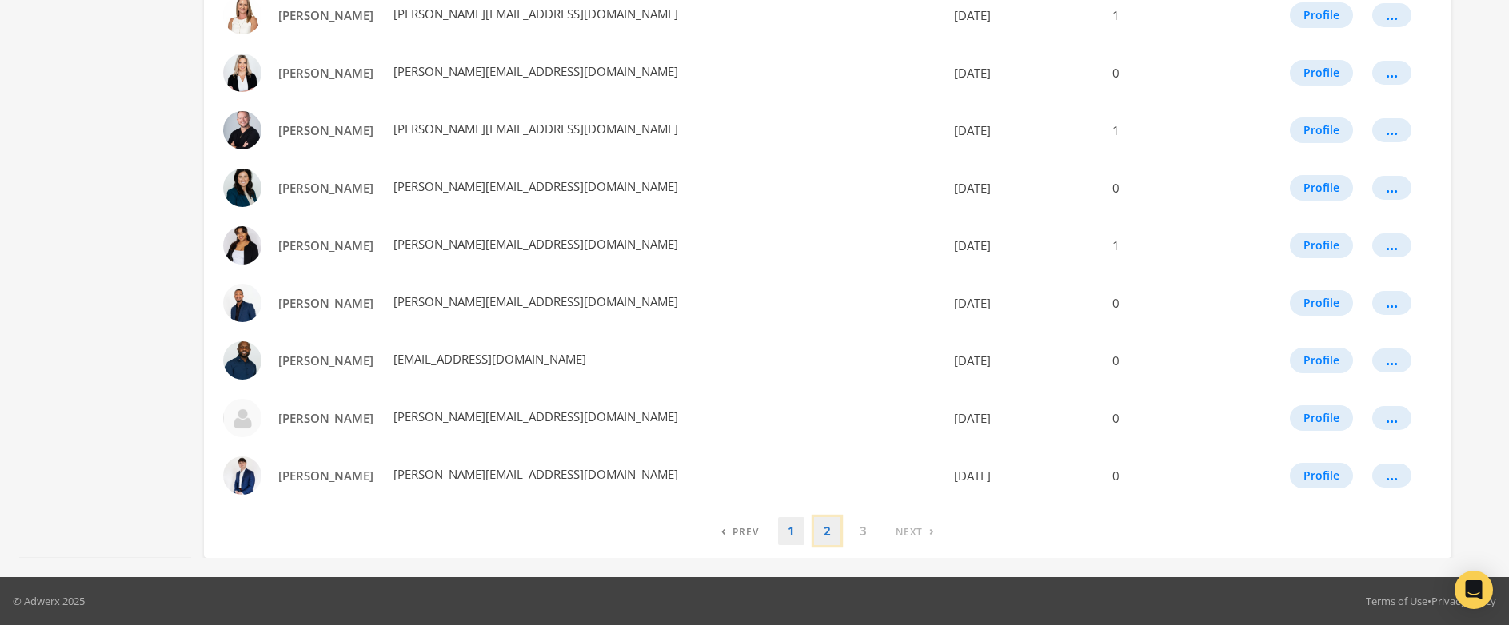
click at [828, 529] on link "2" at bounding box center [827, 531] width 26 height 28
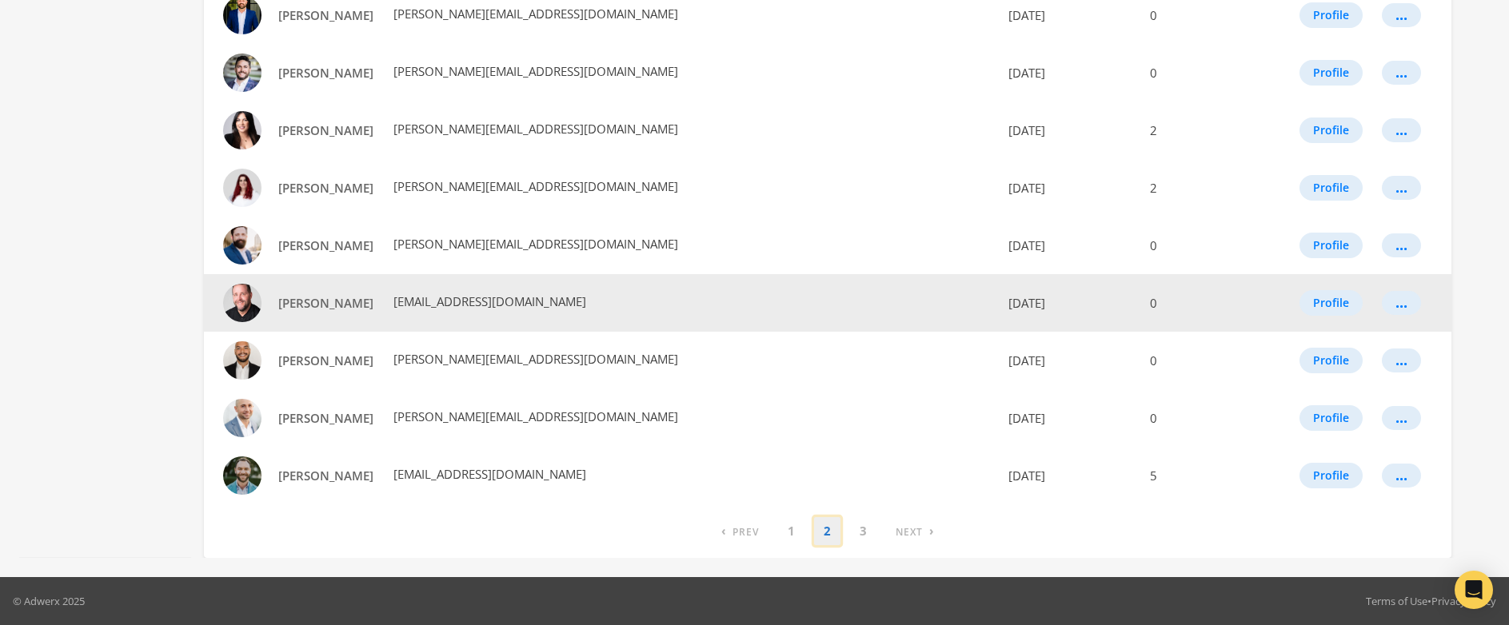
scroll to position [881, 0]
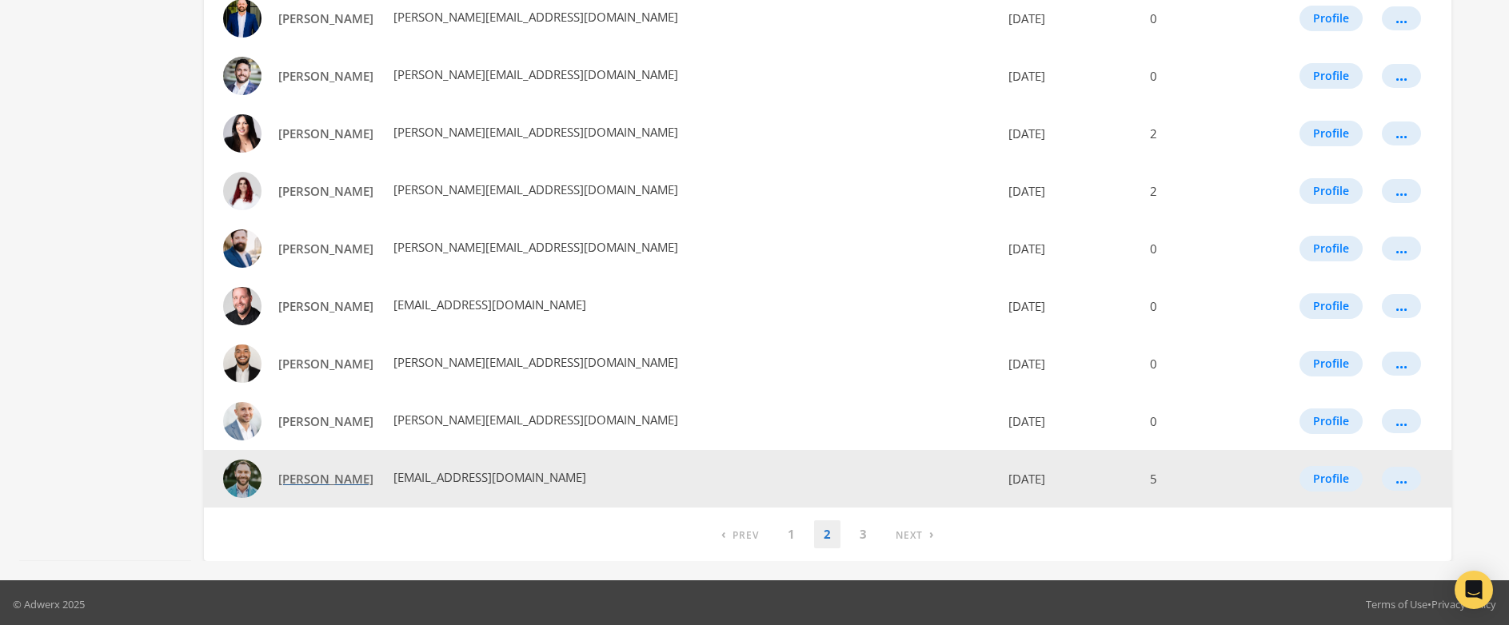
click at [309, 481] on span "[PERSON_NAME]" at bounding box center [325, 479] width 95 height 16
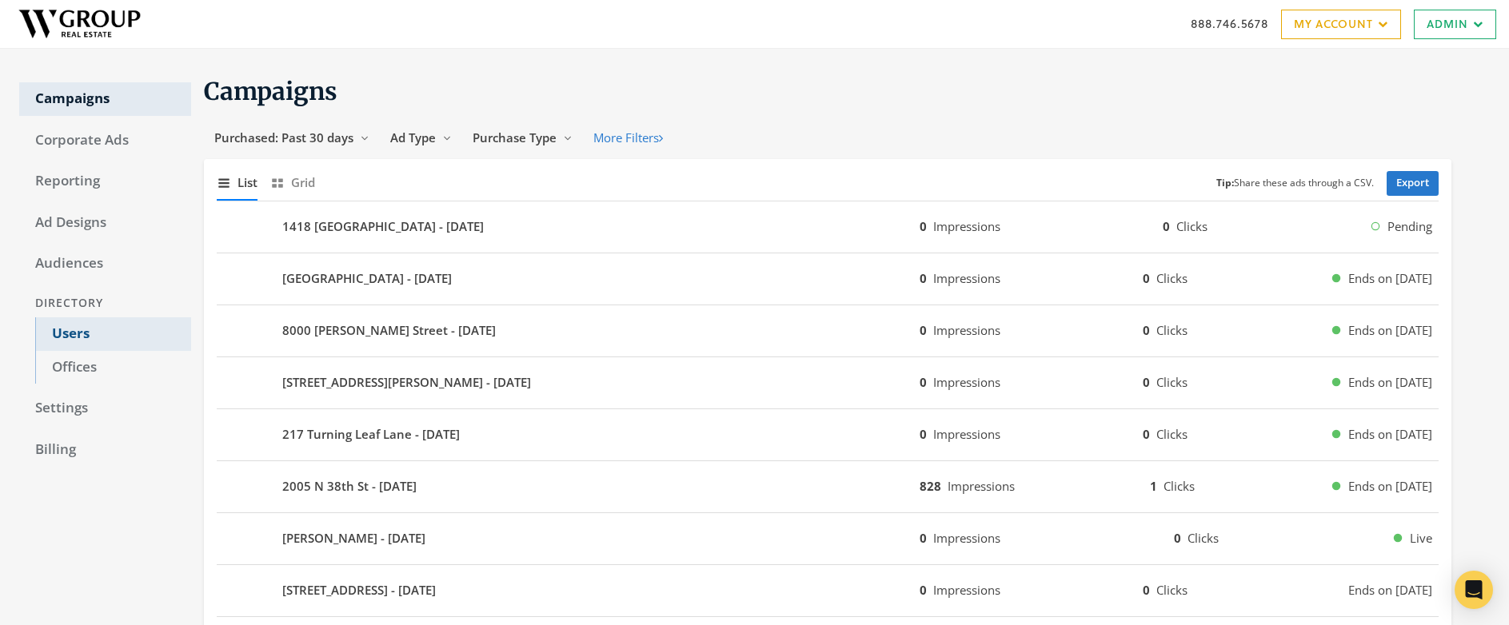
click at [81, 330] on link "Users" at bounding box center [113, 334] width 156 height 34
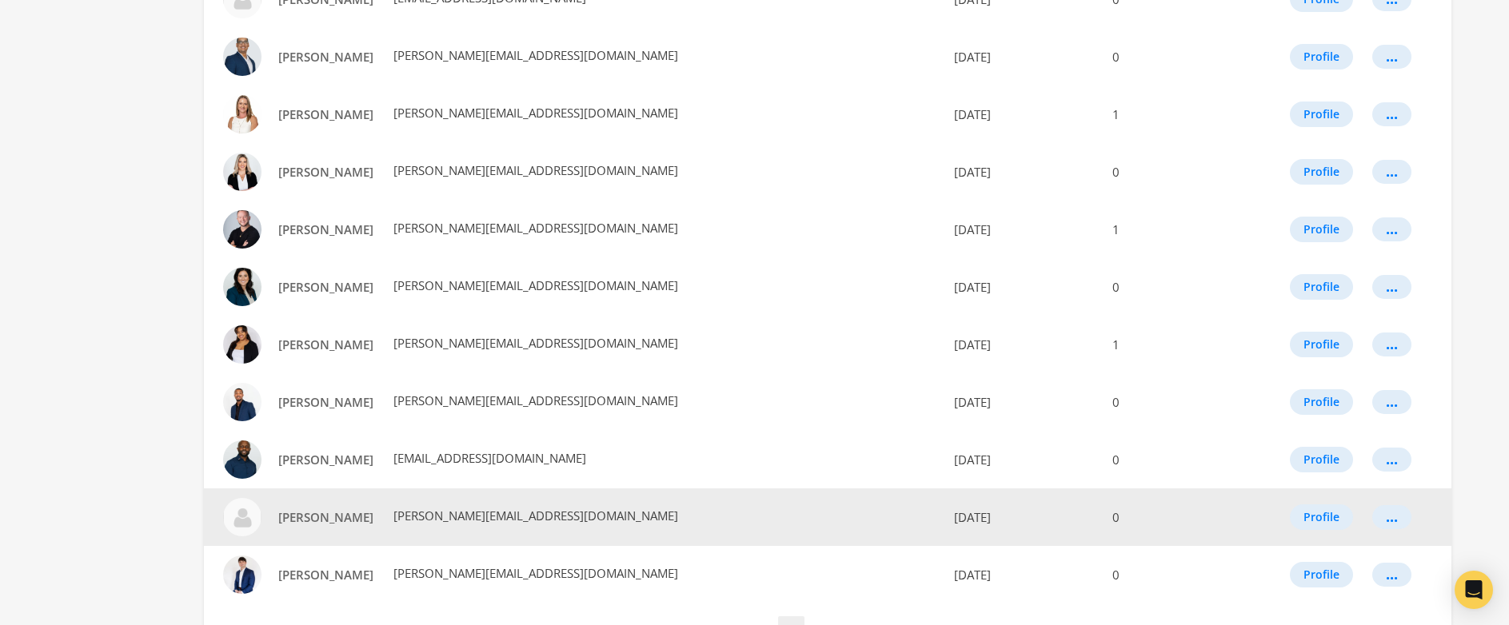
scroll to position [884, 0]
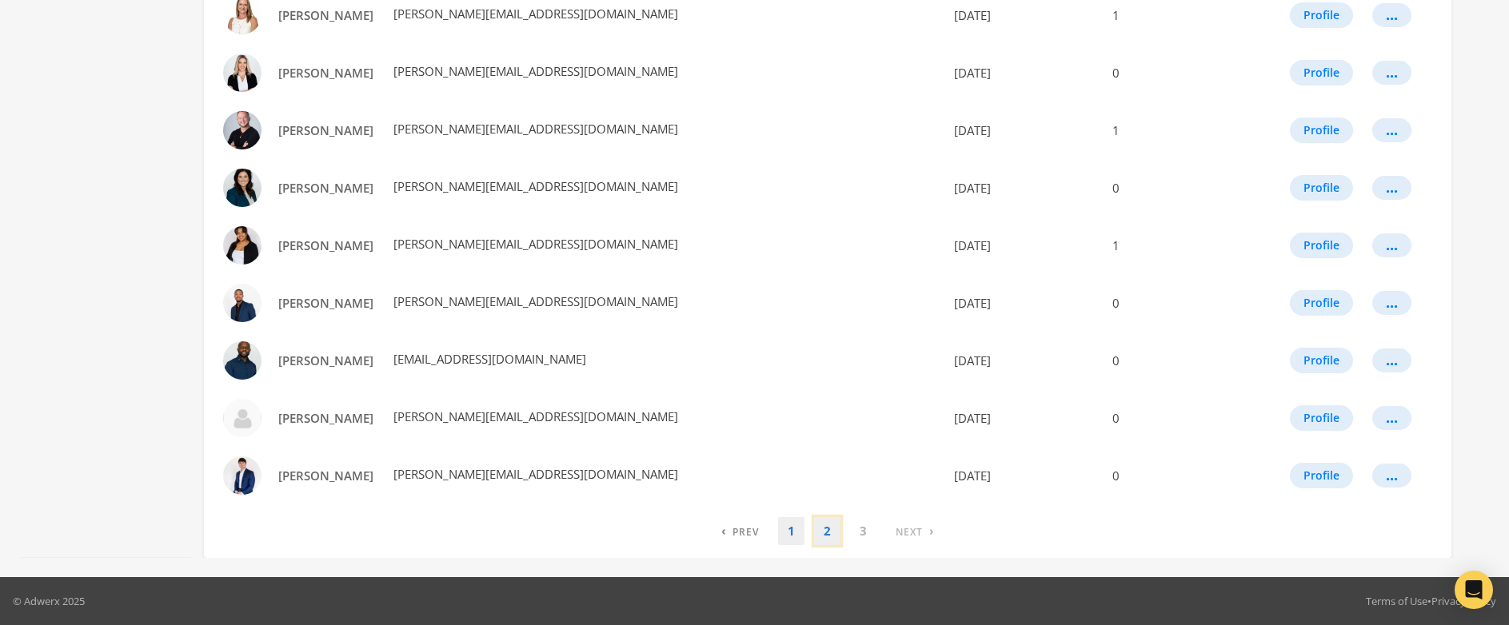
click at [824, 534] on link "2" at bounding box center [827, 531] width 26 height 28
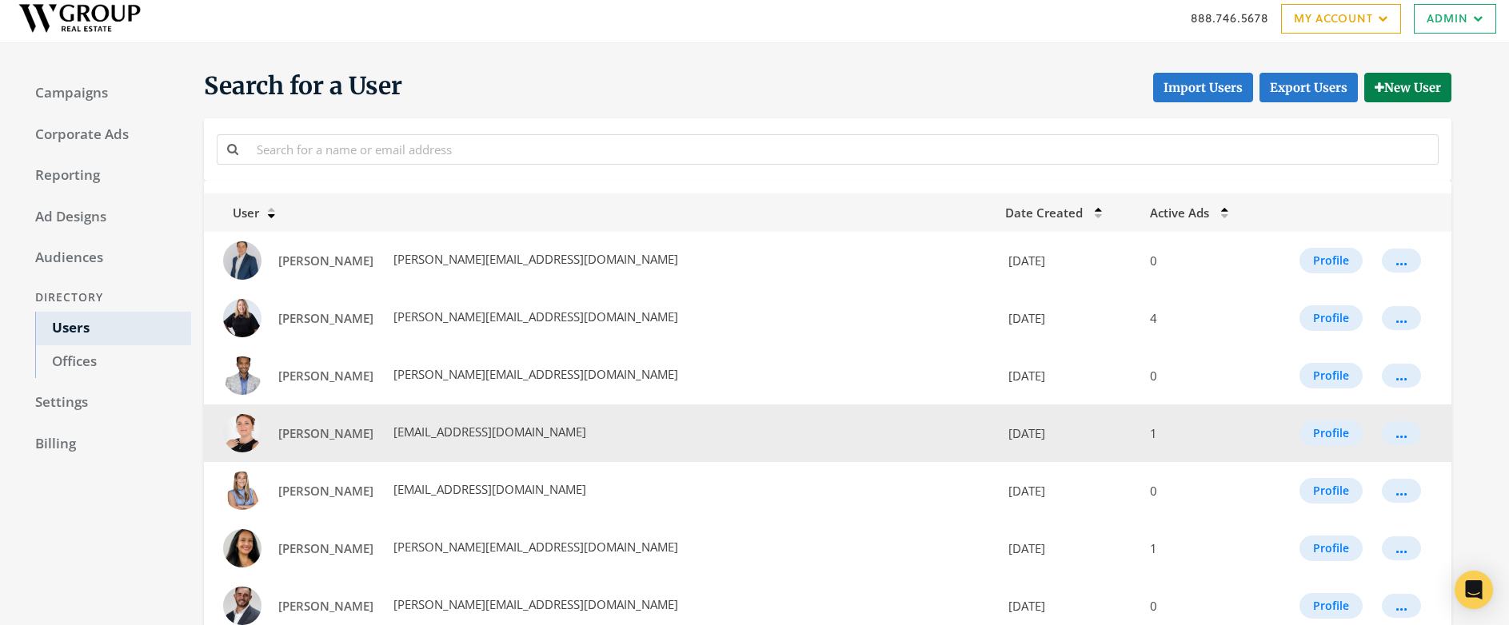
scroll to position [6, 0]
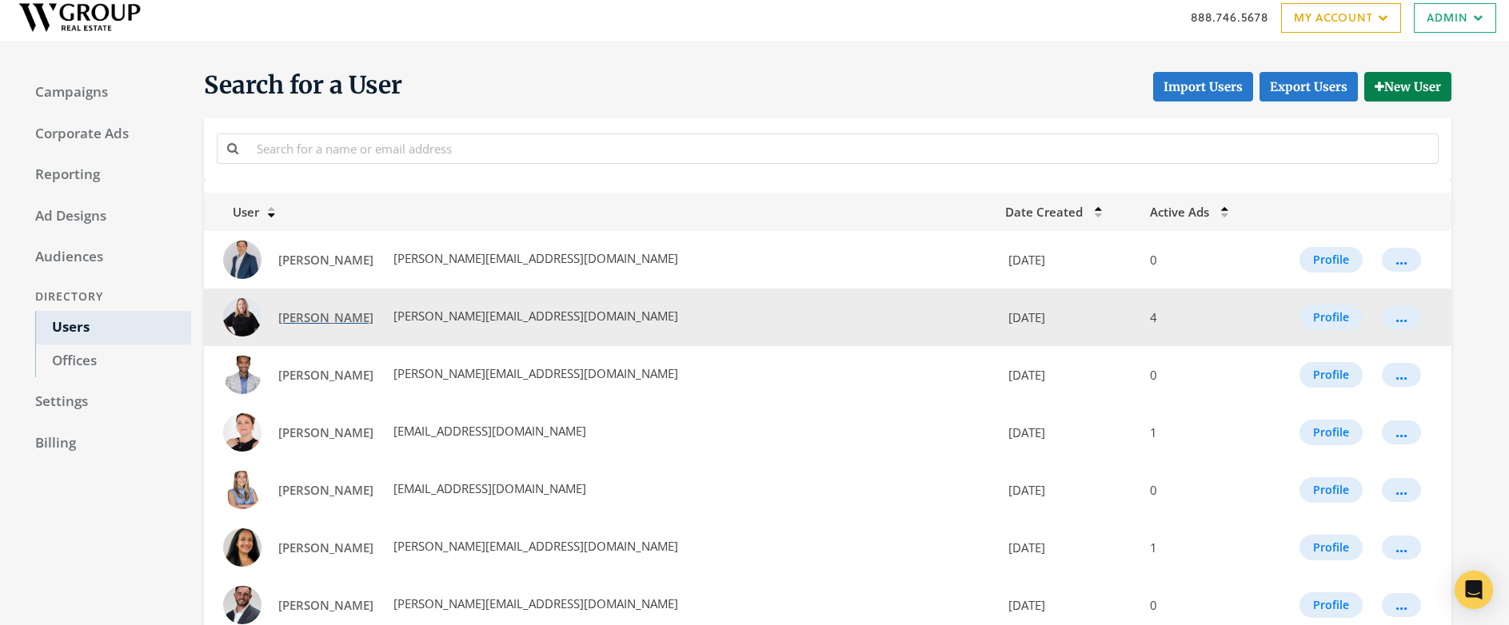
click at [298, 304] on link "[PERSON_NAME]" at bounding box center [326, 318] width 116 height 30
